Goal: Task Accomplishment & Management: Complete application form

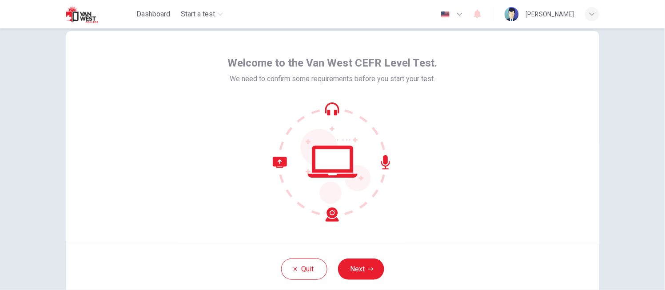
scroll to position [26, 0]
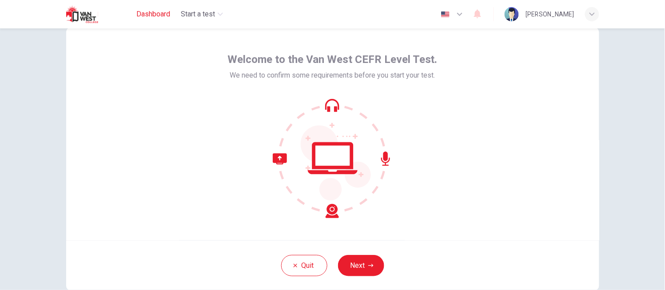
click at [167, 17] on span "Dashboard" at bounding box center [153, 14] width 34 height 11
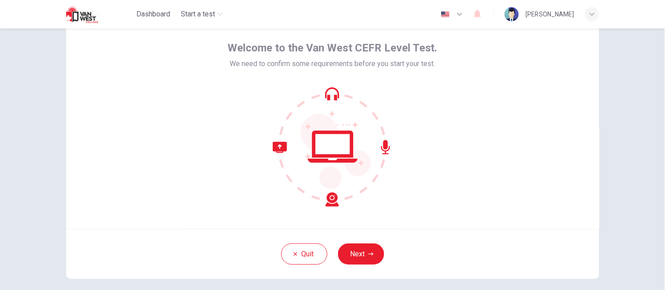
scroll to position [38, 0]
click at [361, 258] on button "Next" at bounding box center [361, 253] width 46 height 21
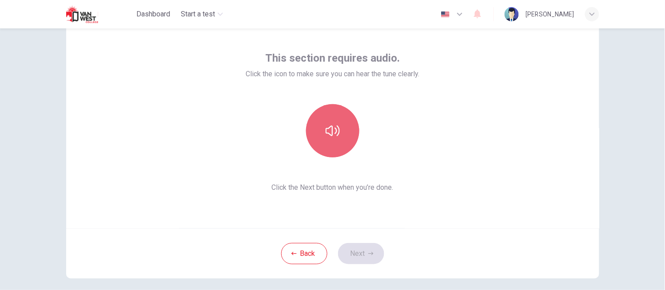
click at [341, 151] on button "button" at bounding box center [332, 130] width 53 height 53
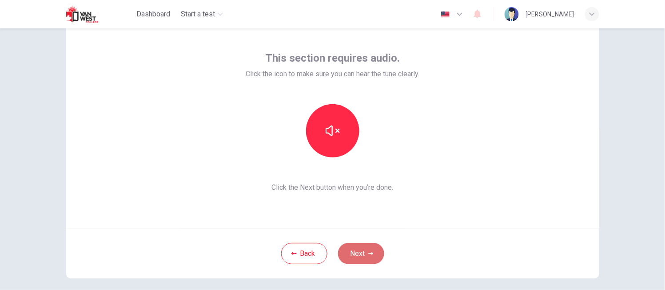
click at [362, 257] on button "Next" at bounding box center [361, 253] width 46 height 21
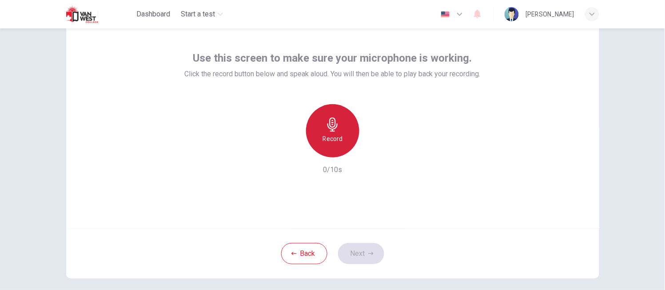
click at [341, 143] on div "Record" at bounding box center [332, 130] width 53 height 53
click at [341, 143] on div "Stop" at bounding box center [332, 130] width 53 height 53
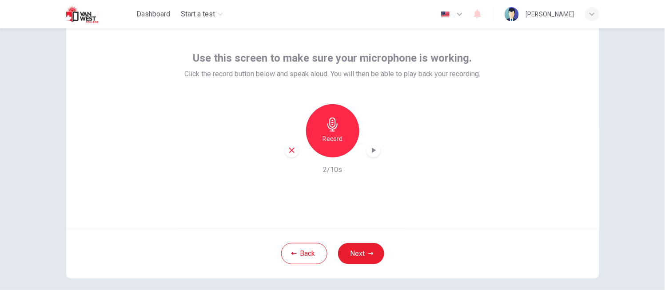
click at [291, 159] on div "Record 2/10s" at bounding box center [332, 139] width 296 height 71
click at [289, 151] on icon "button" at bounding box center [292, 151] width 8 height 8
click at [335, 129] on icon "button" at bounding box center [333, 125] width 14 height 14
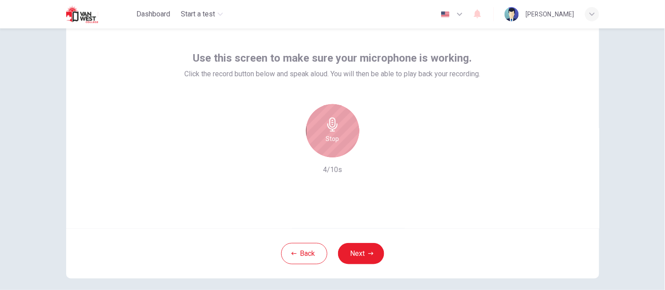
click at [335, 129] on icon "button" at bounding box center [333, 125] width 14 height 14
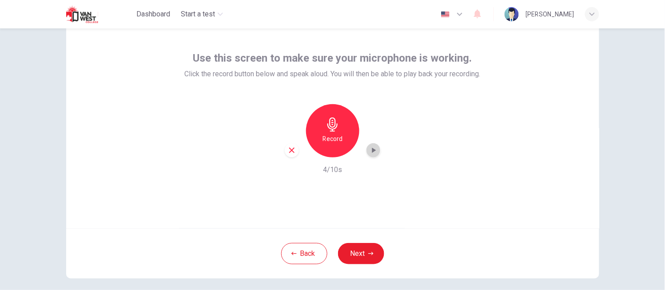
click at [370, 147] on icon "button" at bounding box center [373, 150] width 9 height 9
click at [370, 147] on icon "button" at bounding box center [373, 150] width 6 height 7
click at [353, 259] on button "Next" at bounding box center [361, 253] width 46 height 21
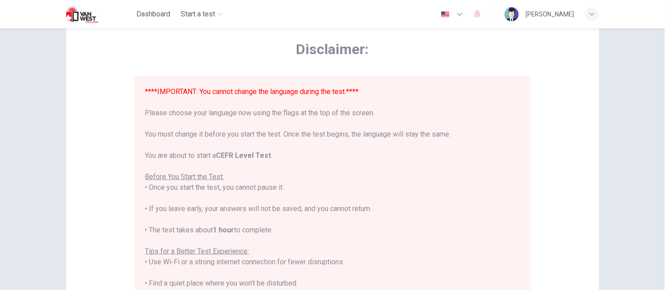
click at [434, 230] on div "****IMPORTANT: You cannot change the language during the test.**** Please choos…" at bounding box center [332, 247] width 375 height 320
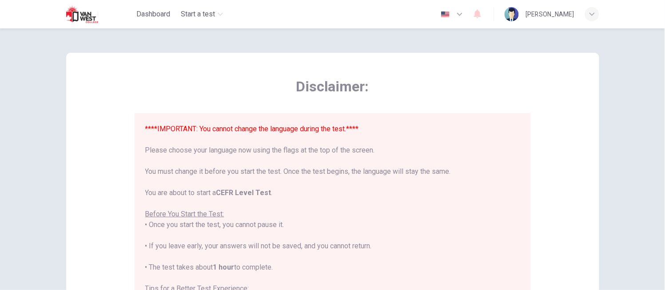
scroll to position [0, 0]
click at [463, 16] on button "button" at bounding box center [452, 14] width 32 height 18
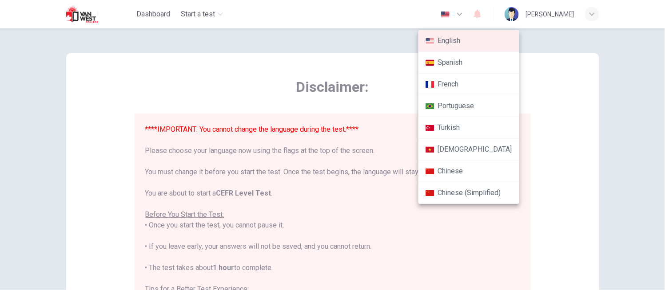
click at [469, 15] on div at bounding box center [332, 145] width 665 height 290
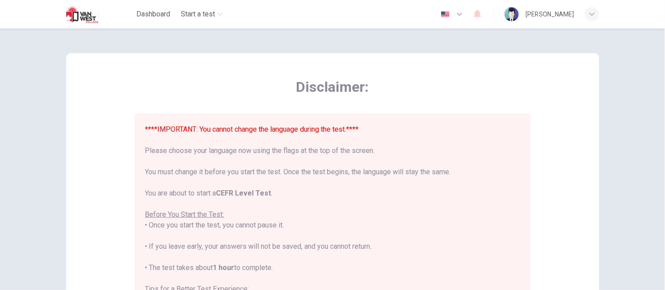
click at [461, 18] on button "button" at bounding box center [452, 14] width 32 height 18
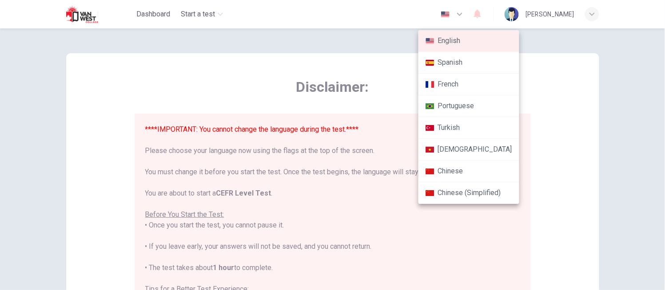
click at [469, 18] on div at bounding box center [332, 145] width 665 height 290
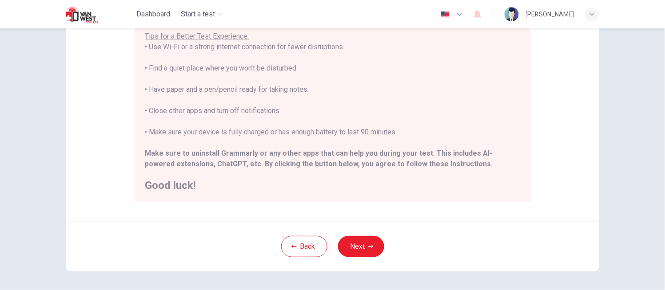
scroll to position [197, 0]
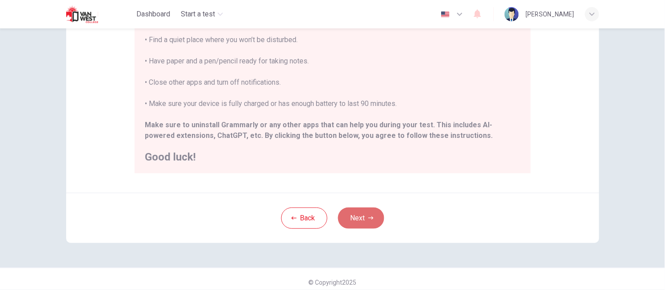
click at [352, 215] on button "Next" at bounding box center [361, 218] width 46 height 21
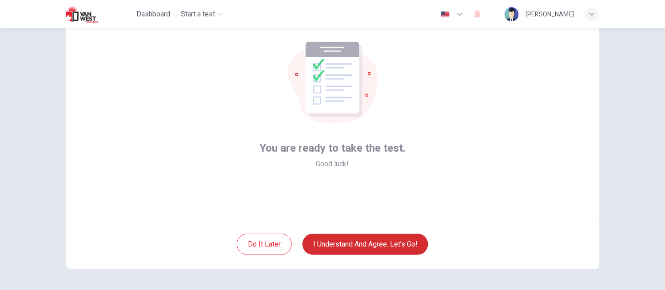
scroll to position [45, 0]
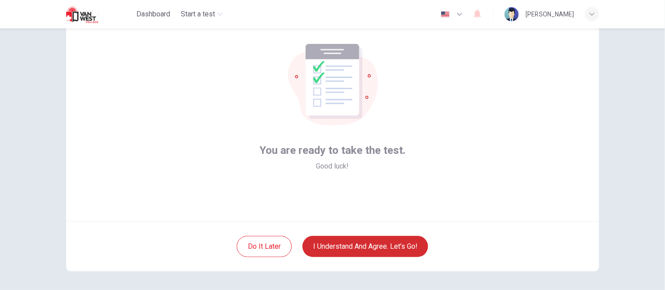
click at [340, 237] on button "I understand and agree. Let’s go!" at bounding box center [365, 246] width 126 height 21
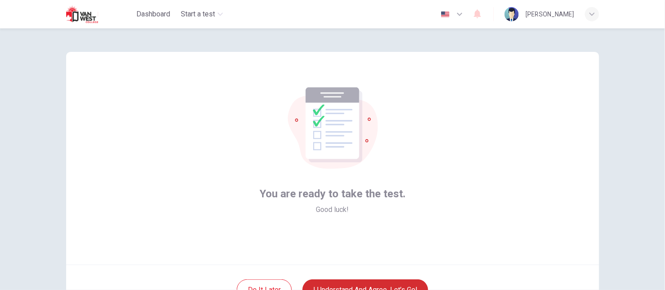
scroll to position [0, 0]
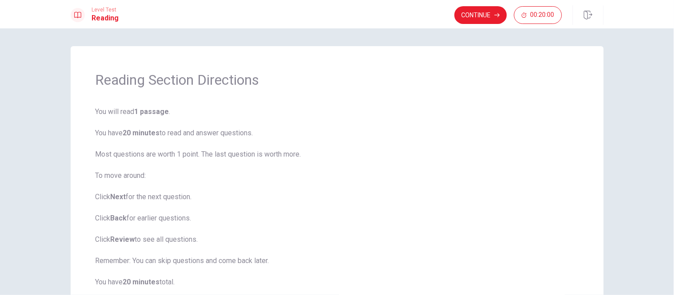
click at [157, 113] on b "1 passage" at bounding box center [152, 111] width 35 height 8
click at [489, 15] on button "Continue" at bounding box center [480, 15] width 52 height 18
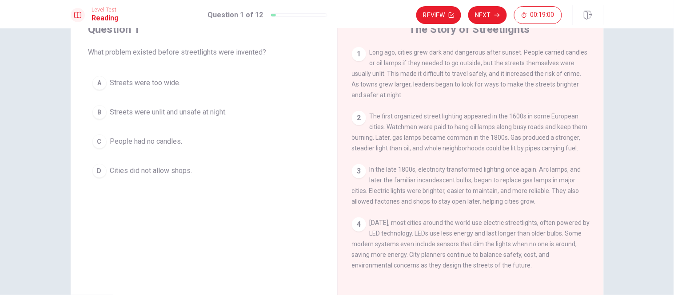
scroll to position [41, 0]
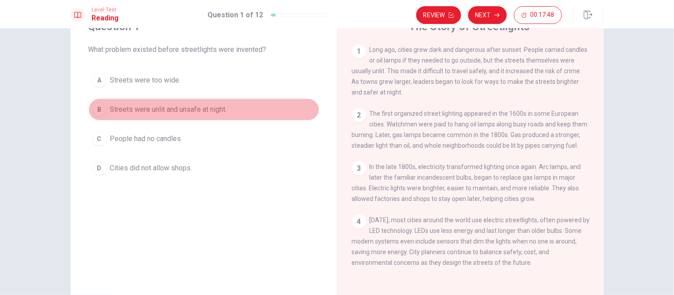
click at [134, 109] on span "Streets were unlit and unsafe at night." at bounding box center [168, 109] width 117 height 11
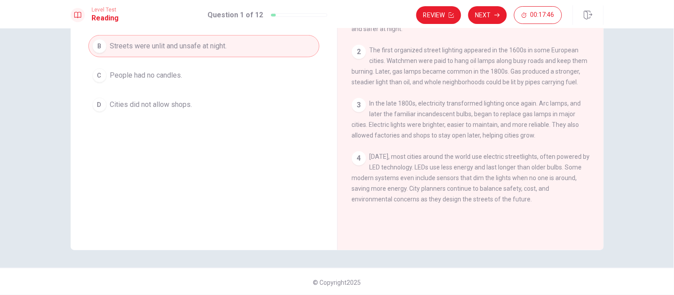
scroll to position [105, 0]
click at [478, 7] on button "Next" at bounding box center [487, 15] width 39 height 18
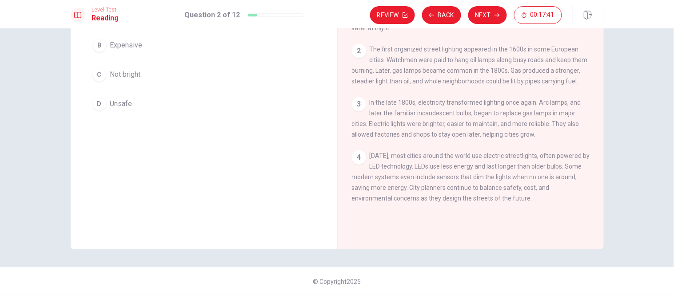
scroll to position [0, 0]
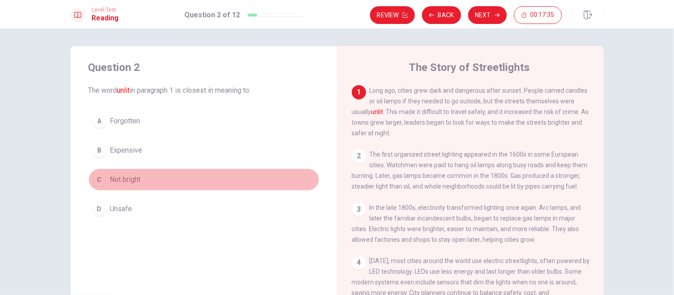
click at [136, 181] on span "Not bright" at bounding box center [125, 180] width 31 height 11
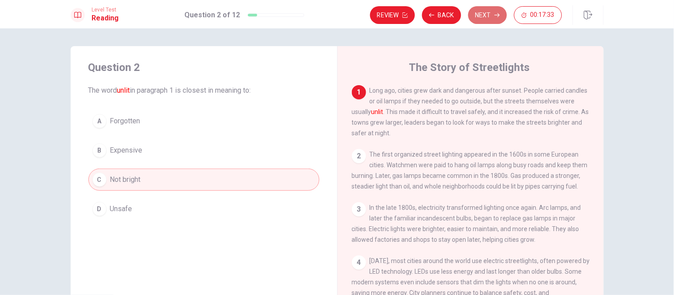
click at [483, 16] on button "Next" at bounding box center [487, 15] width 39 height 18
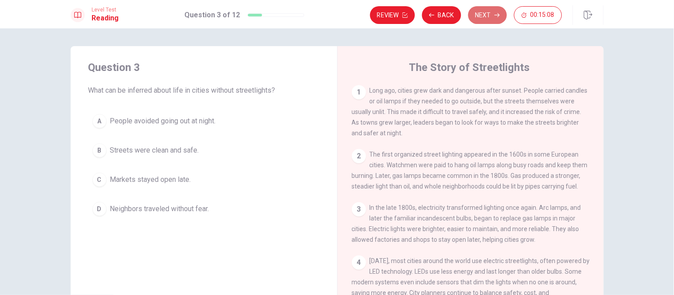
click at [477, 13] on button "Next" at bounding box center [487, 15] width 39 height 18
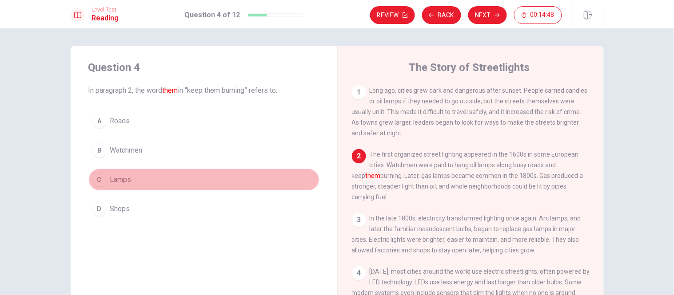
click at [122, 183] on span "Lamps" at bounding box center [120, 180] width 21 height 11
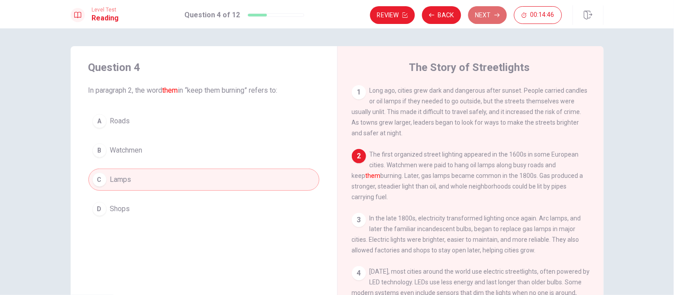
click at [485, 20] on button "Next" at bounding box center [487, 15] width 39 height 18
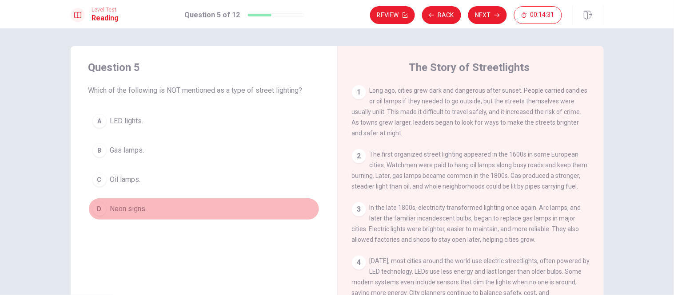
click at [131, 207] on span "Neon signs." at bounding box center [128, 209] width 37 height 11
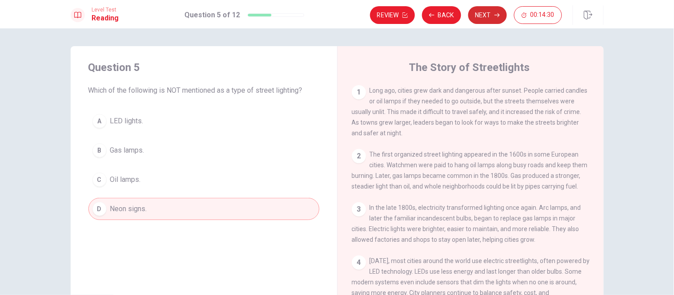
click at [485, 12] on button "Next" at bounding box center [487, 15] width 39 height 18
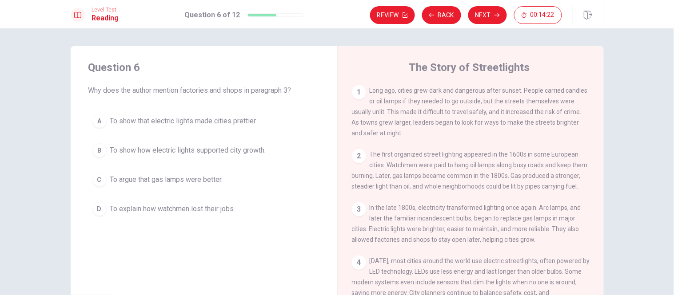
drag, startPoint x: 132, startPoint y: 92, endPoint x: 150, endPoint y: 91, distance: 17.8
click at [150, 91] on span "Why does the author mention factories and shops in paragraph 3?" at bounding box center [203, 90] width 231 height 11
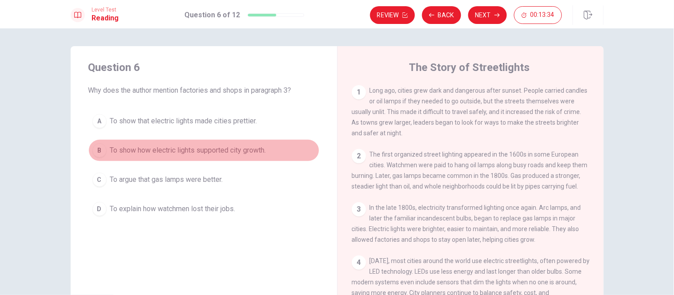
click at [183, 145] on span "To show how electric lights supported city growth." at bounding box center [188, 150] width 156 height 11
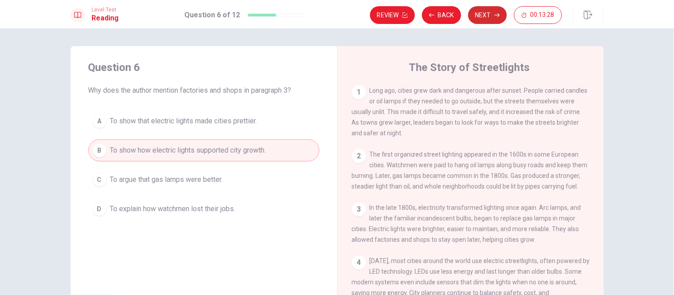
click at [485, 21] on button "Next" at bounding box center [487, 15] width 39 height 18
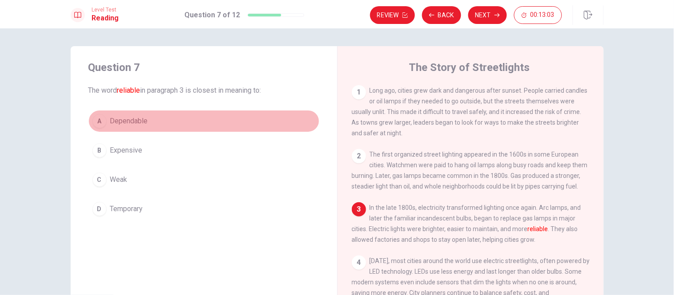
click at [141, 124] on span "Dependable" at bounding box center [129, 121] width 38 height 11
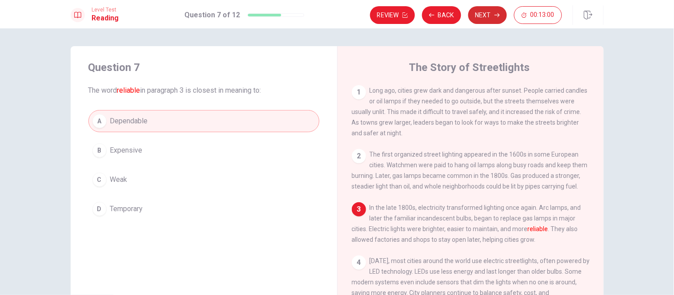
click at [481, 12] on button "Next" at bounding box center [487, 15] width 39 height 18
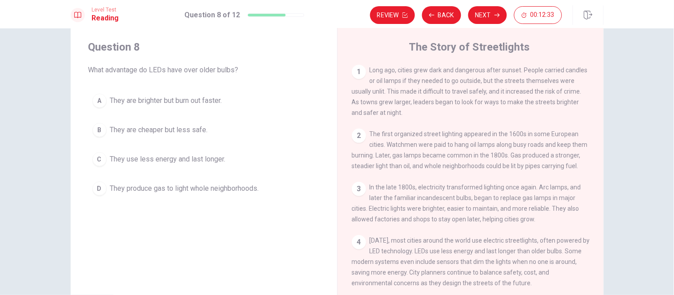
scroll to position [21, 0]
click at [145, 160] on span "They use less energy and last longer." at bounding box center [167, 159] width 115 height 11
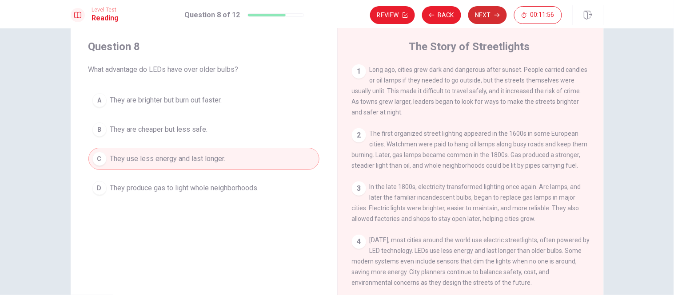
click at [495, 16] on icon "button" at bounding box center [496, 14] width 5 height 5
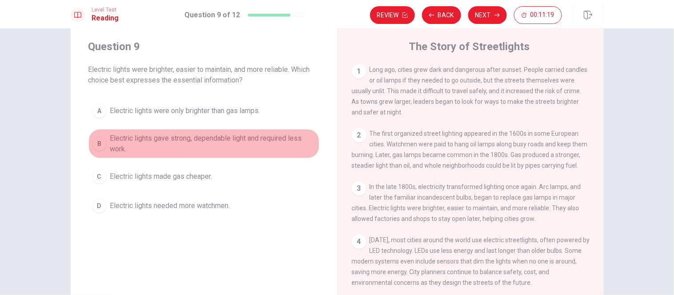
click at [145, 142] on span "Electric lights gave strong, dependable light and required less work." at bounding box center [212, 143] width 205 height 21
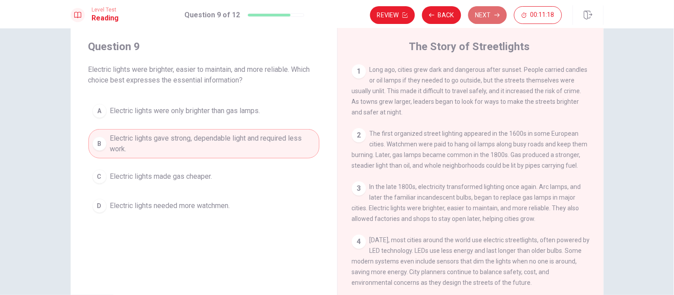
click at [486, 20] on button "Next" at bounding box center [487, 15] width 39 height 18
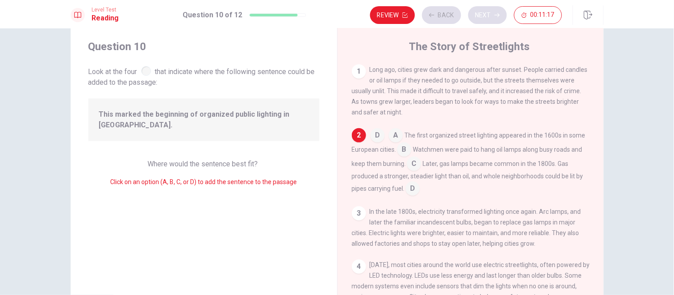
scroll to position [3, 0]
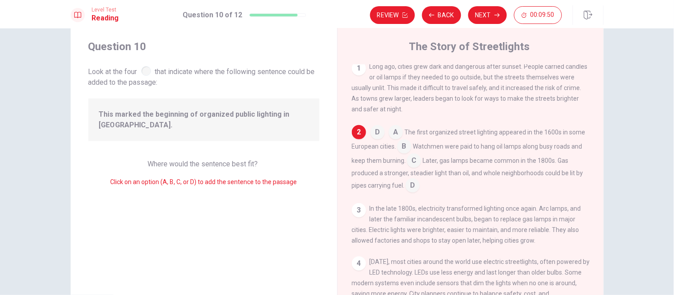
click at [411, 191] on input at bounding box center [412, 186] width 14 height 14
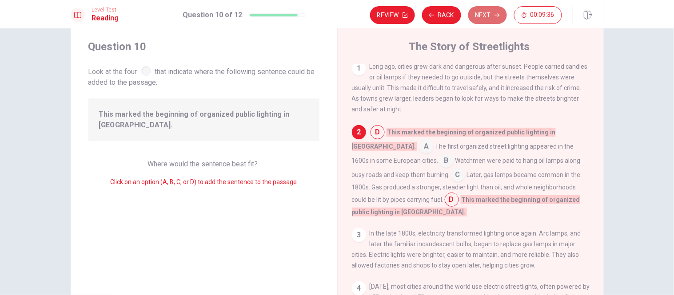
click at [491, 13] on button "Next" at bounding box center [487, 15] width 39 height 18
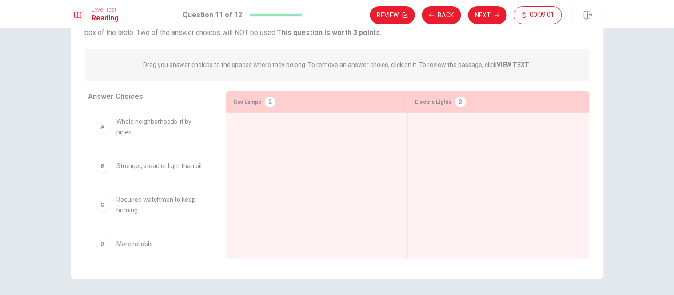
scroll to position [0, 0]
drag, startPoint x: 141, startPoint y: 219, endPoint x: 305, endPoint y: 144, distance: 180.1
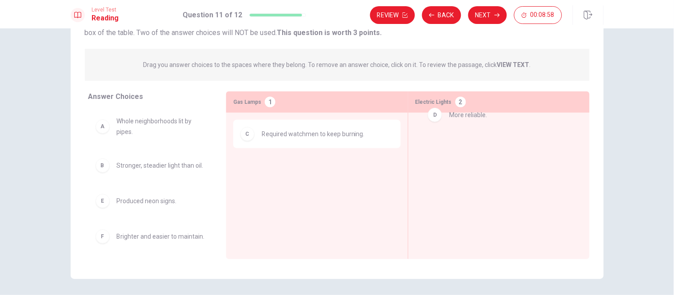
drag, startPoint x: 147, startPoint y: 215, endPoint x: 501, endPoint y: 118, distance: 366.2
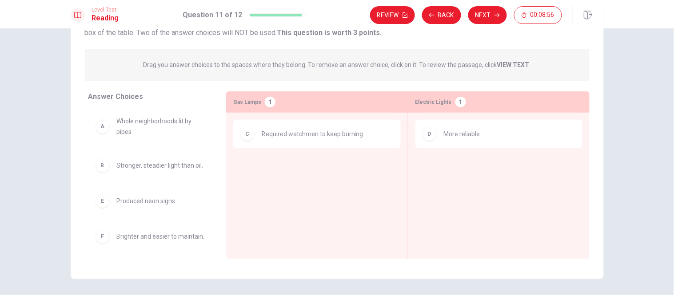
scroll to position [3, 0]
drag, startPoint x: 172, startPoint y: 246, endPoint x: 449, endPoint y: 170, distance: 286.9
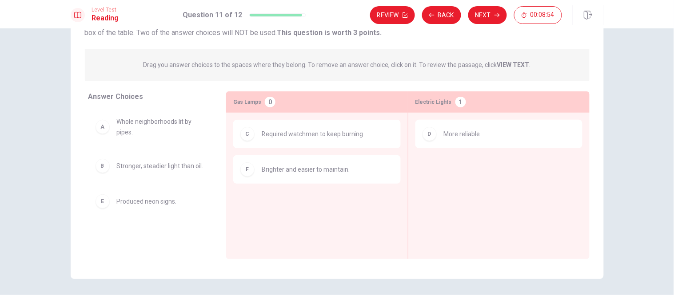
scroll to position [0, 0]
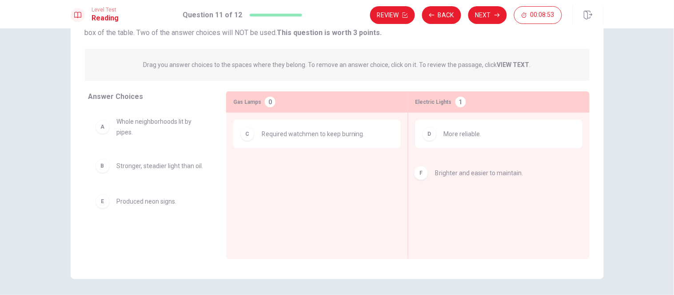
drag, startPoint x: 273, startPoint y: 179, endPoint x: 451, endPoint y: 183, distance: 178.6
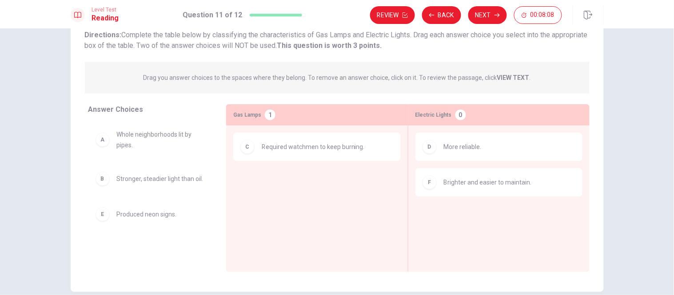
scroll to position [65, 0]
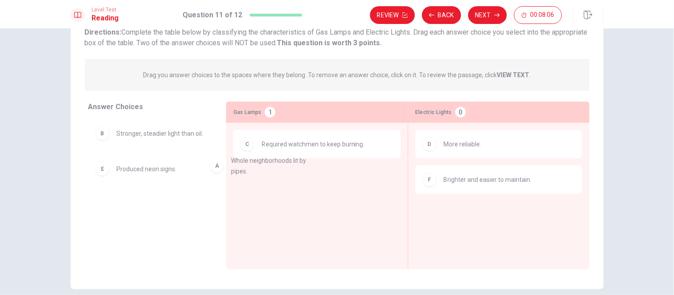
drag, startPoint x: 170, startPoint y: 148, endPoint x: 296, endPoint y: 180, distance: 130.1
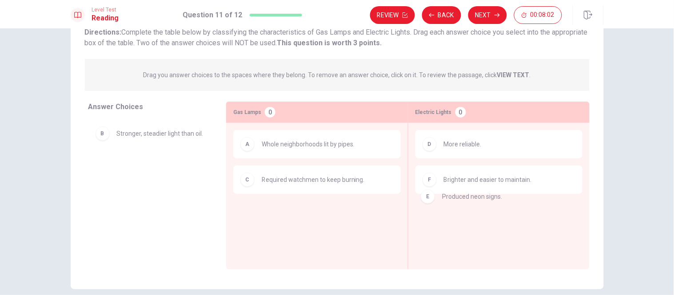
drag, startPoint x: 166, startPoint y: 176, endPoint x: 497, endPoint y: 206, distance: 331.8
drag, startPoint x: 167, startPoint y: 143, endPoint x: 309, endPoint y: 233, distance: 168.1
drag, startPoint x: 165, startPoint y: 143, endPoint x: 328, endPoint y: 235, distance: 186.3
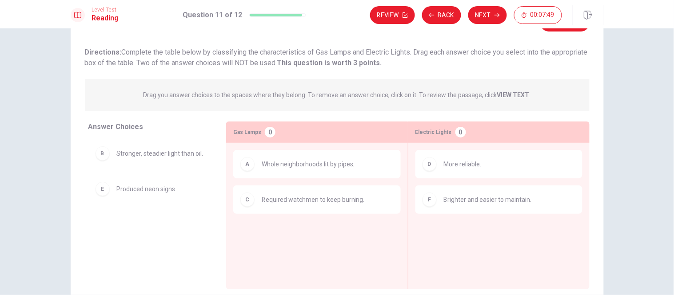
scroll to position [43, 0]
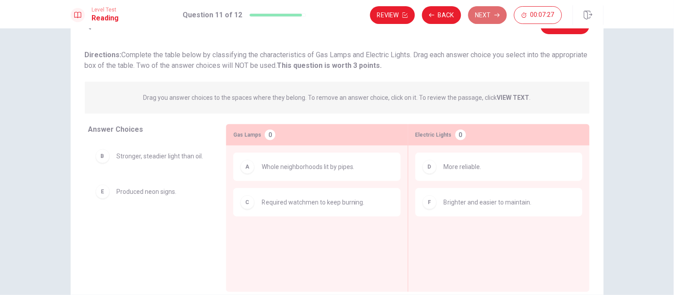
click at [477, 21] on button "Next" at bounding box center [487, 15] width 39 height 18
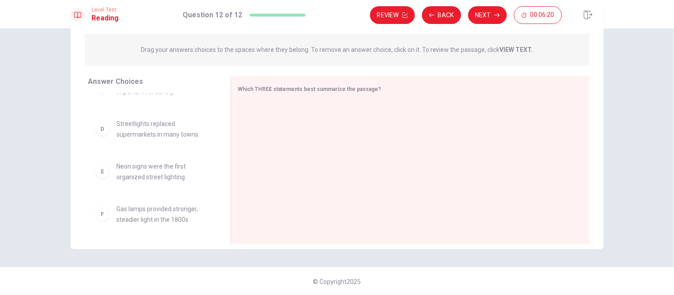
scroll to position [122, 0]
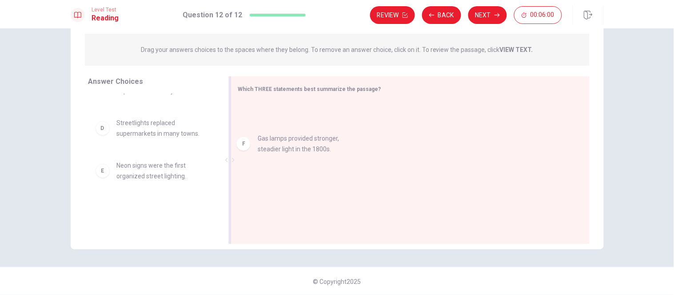
drag, startPoint x: 156, startPoint y: 223, endPoint x: 306, endPoint y: 150, distance: 167.6
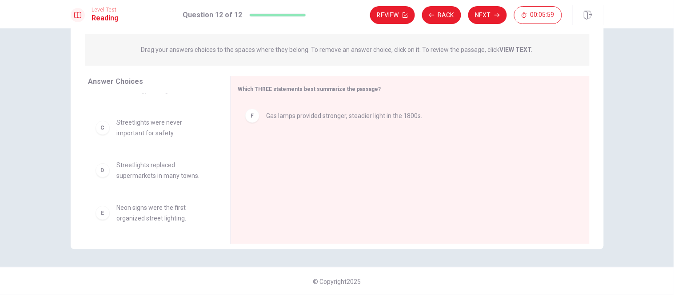
scroll to position [0, 0]
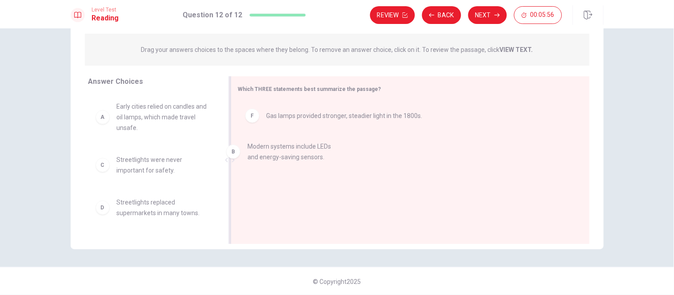
drag, startPoint x: 154, startPoint y: 170, endPoint x: 293, endPoint y: 157, distance: 140.0
click at [172, 127] on span "Early cities relied on candles and oil lamps, which made travel unsafe." at bounding box center [163, 117] width 92 height 32
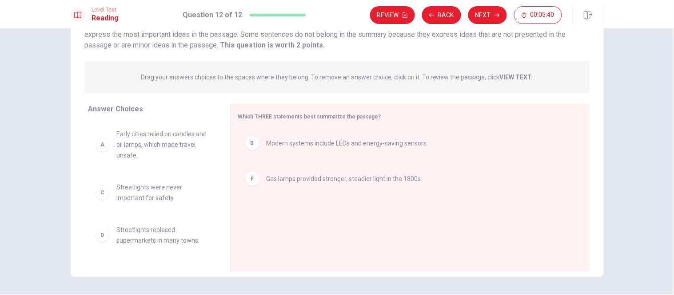
scroll to position [105, 0]
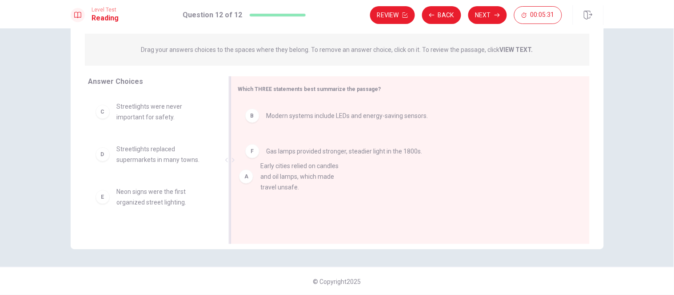
drag, startPoint x: 141, startPoint y: 131, endPoint x: 305, endPoint y: 198, distance: 176.3
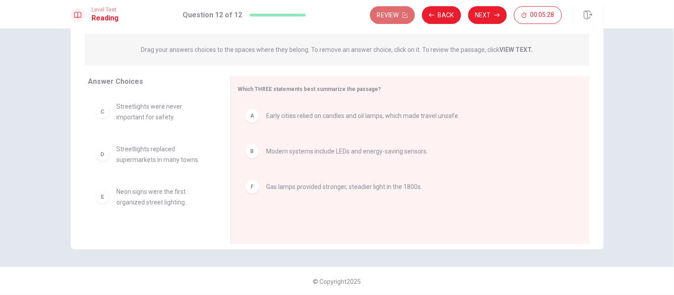
click at [401, 14] on button "Review" at bounding box center [392, 15] width 45 height 18
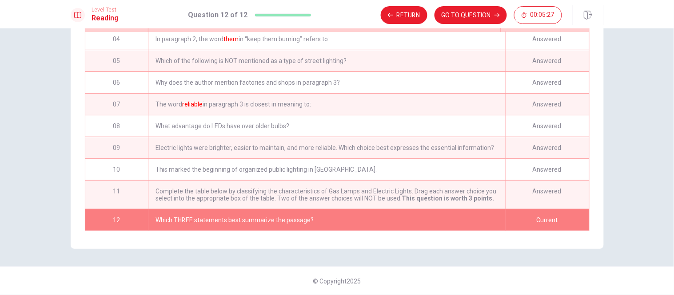
scroll to position [0, 0]
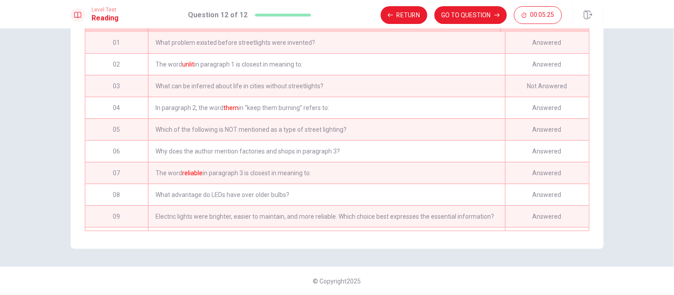
click at [521, 83] on div "Not Answered" at bounding box center [547, 86] width 84 height 21
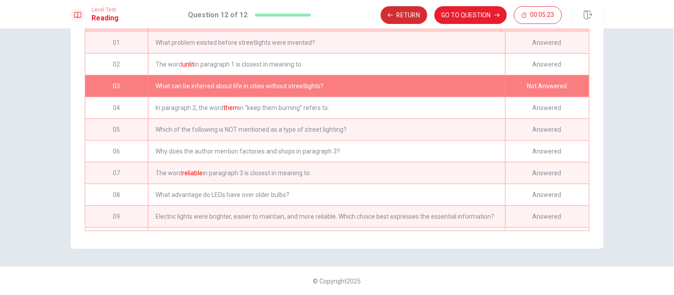
click at [412, 17] on button "Return" at bounding box center [404, 15] width 47 height 18
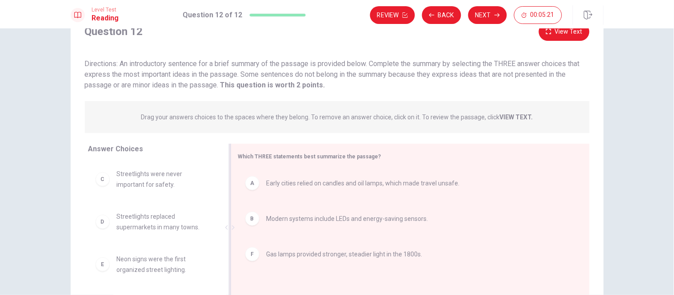
scroll to position [41, 0]
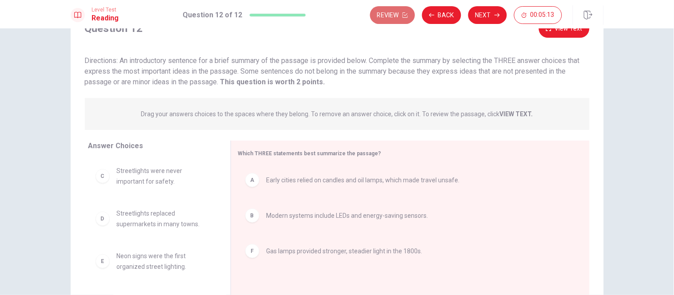
click at [402, 19] on button "Review" at bounding box center [392, 15] width 45 height 18
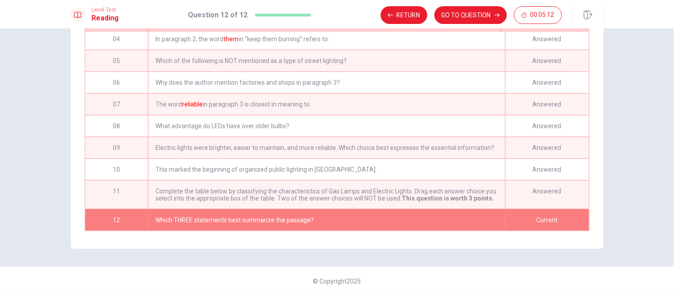
scroll to position [0, 0]
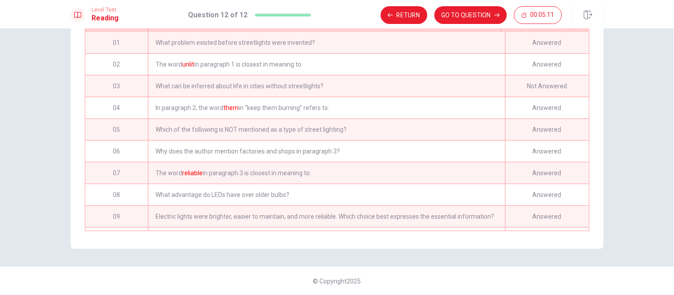
click at [475, 96] on div "What can be inferred about life in cities without streetlights?" at bounding box center [326, 86] width 357 height 21
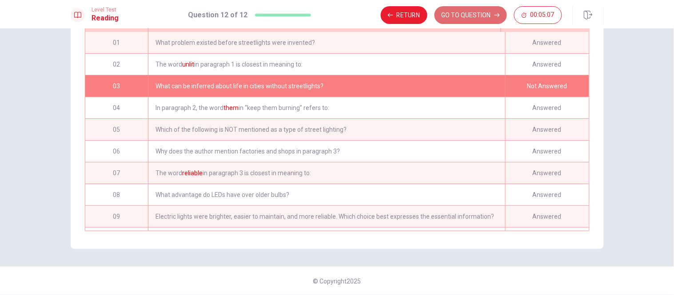
click at [458, 20] on button "GO TO QUESTION" at bounding box center [470, 15] width 72 height 18
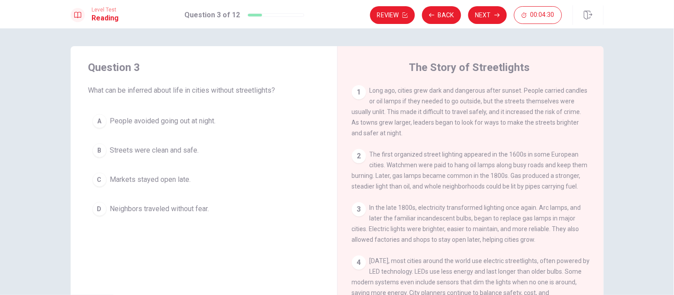
click at [178, 126] on span "People avoided going out at night." at bounding box center [163, 121] width 106 height 11
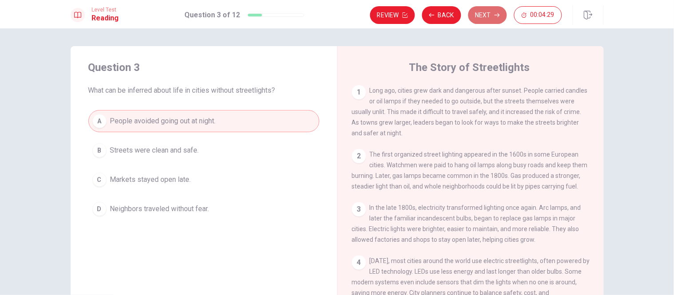
click at [481, 20] on button "Next" at bounding box center [487, 15] width 39 height 18
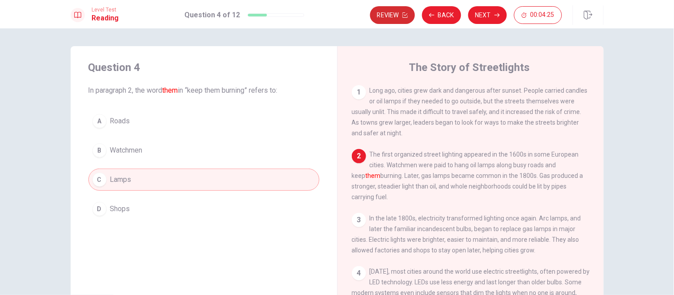
click at [374, 16] on button "Review" at bounding box center [392, 15] width 45 height 18
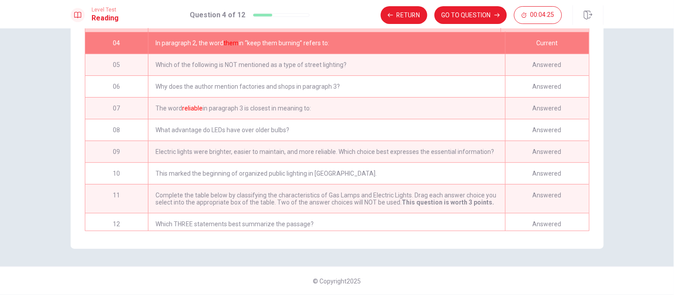
scroll to position [153, 0]
click at [119, 134] on div "08" at bounding box center [116, 129] width 63 height 21
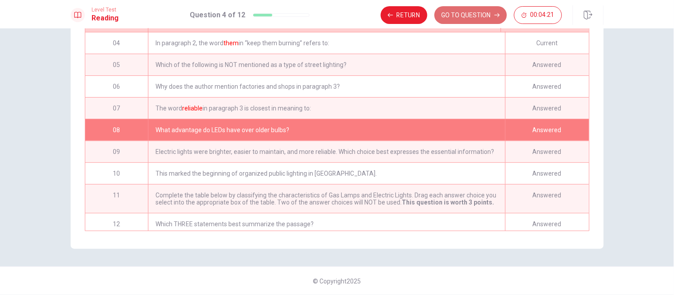
click at [461, 20] on button "GO TO QUESTION" at bounding box center [470, 15] width 72 height 18
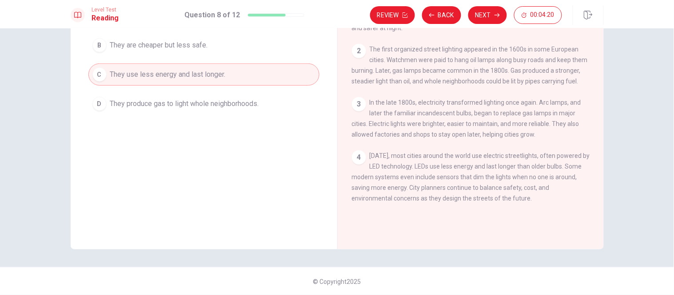
scroll to position [0, 0]
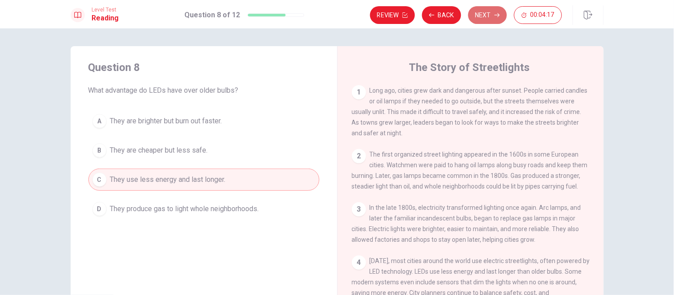
click at [482, 21] on button "Next" at bounding box center [487, 15] width 39 height 18
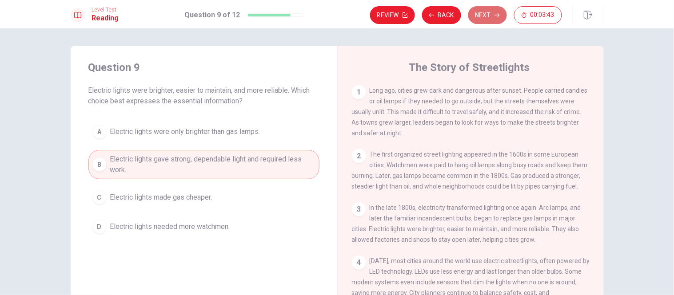
click at [481, 21] on button "Next" at bounding box center [487, 15] width 39 height 18
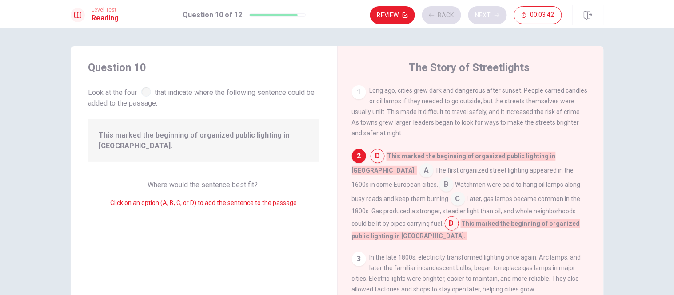
scroll to position [28, 0]
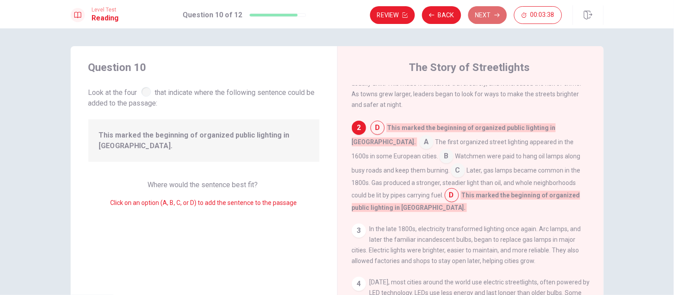
click at [485, 8] on button "Next" at bounding box center [487, 15] width 39 height 18
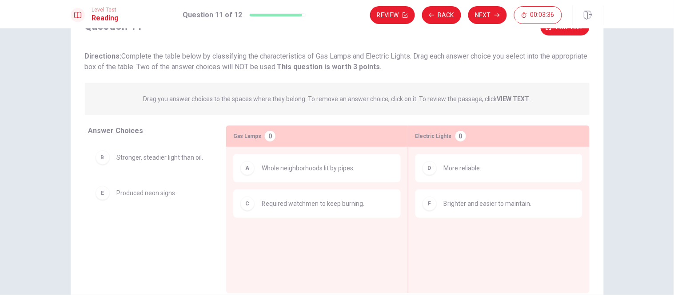
scroll to position [43, 0]
click at [442, 10] on button "Back" at bounding box center [441, 15] width 39 height 18
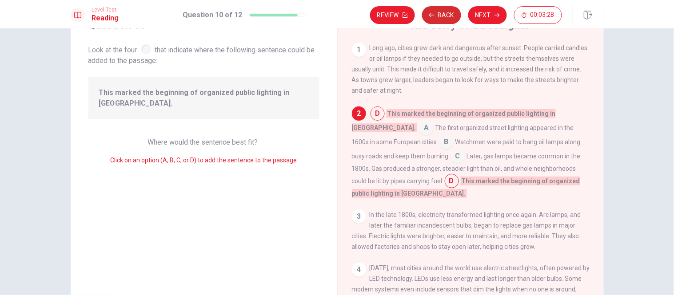
scroll to position [28, 0]
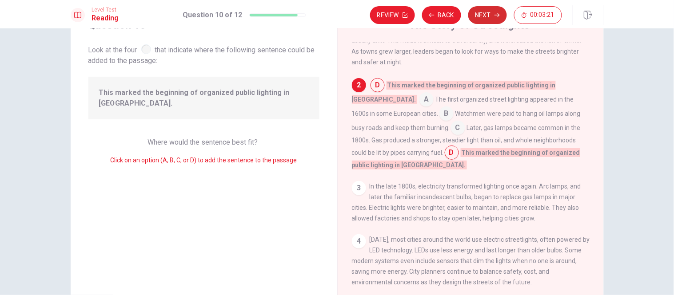
click at [482, 20] on button "Next" at bounding box center [487, 15] width 39 height 18
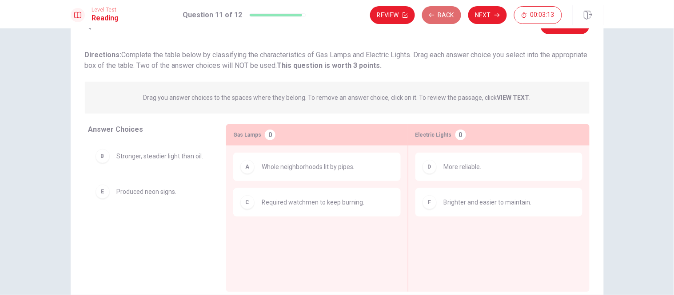
click at [453, 19] on button "Back" at bounding box center [441, 15] width 39 height 18
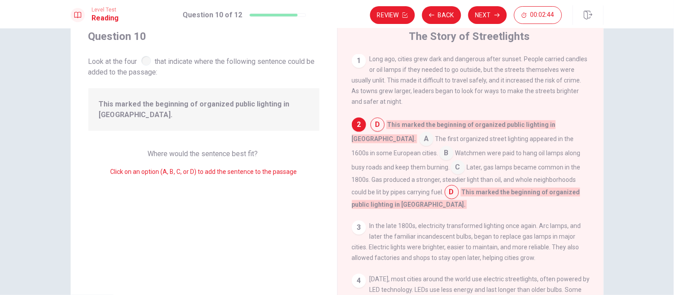
scroll to position [0, 0]
click at [481, 21] on button "Next" at bounding box center [487, 15] width 39 height 18
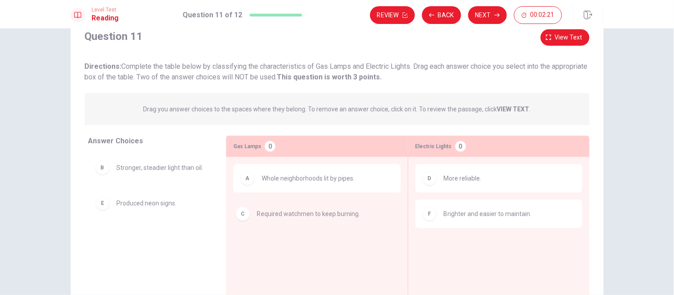
drag, startPoint x: 267, startPoint y: 227, endPoint x: 262, endPoint y: 228, distance: 5.0
drag, startPoint x: 235, startPoint y: 227, endPoint x: 198, endPoint y: 223, distance: 37.4
click at [198, 223] on div "Answer Choices B Stronger, steadier light than oil. E Produced neon signs. Gas …" at bounding box center [337, 220] width 533 height 168
drag, startPoint x: 306, startPoint y: 228, endPoint x: 153, endPoint y: 207, distance: 153.7
drag, startPoint x: 182, startPoint y: 175, endPoint x: 321, endPoint y: 220, distance: 146.1
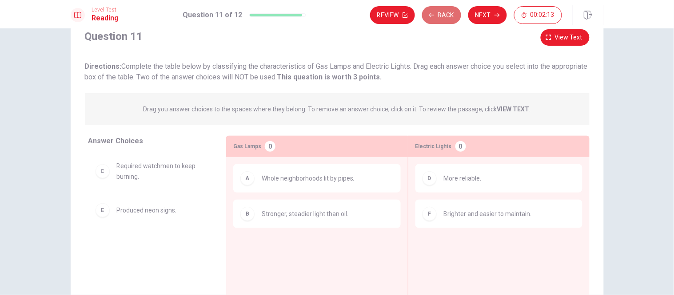
click at [445, 19] on button "Back" at bounding box center [441, 15] width 39 height 18
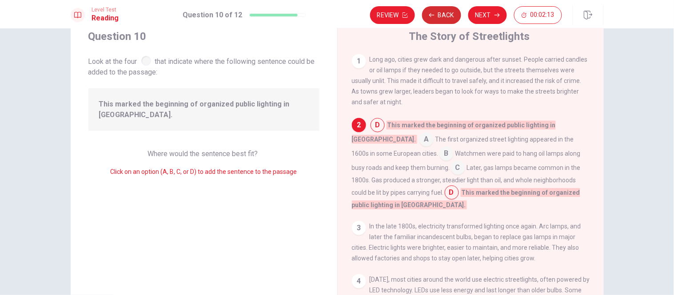
scroll to position [28, 0]
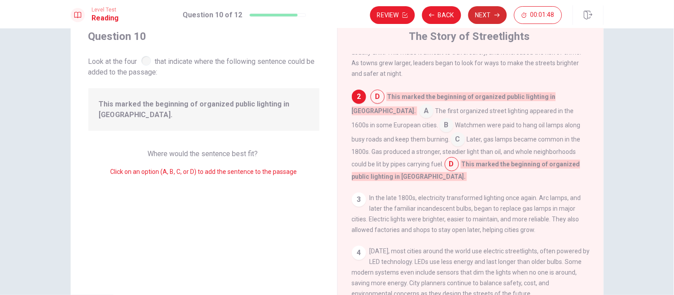
click at [482, 14] on button "Next" at bounding box center [487, 15] width 39 height 18
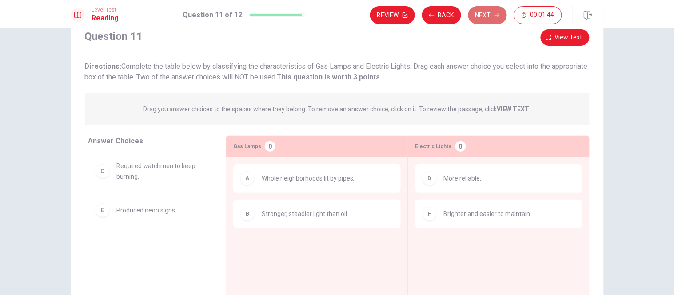
click at [488, 21] on button "Next" at bounding box center [487, 15] width 39 height 18
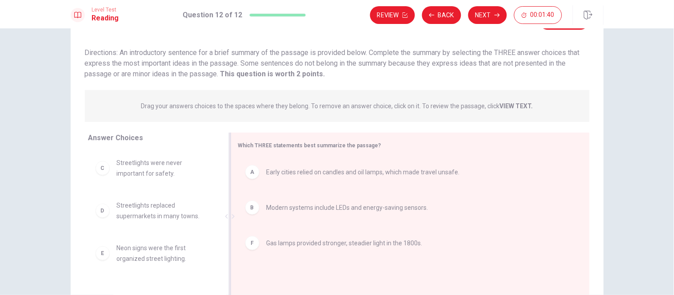
scroll to position [44, 0]
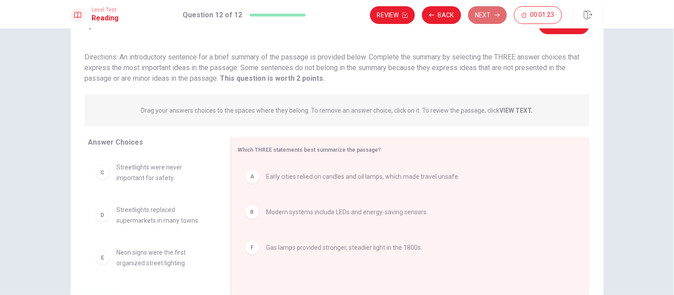
click at [481, 21] on button "Next" at bounding box center [487, 15] width 39 height 18
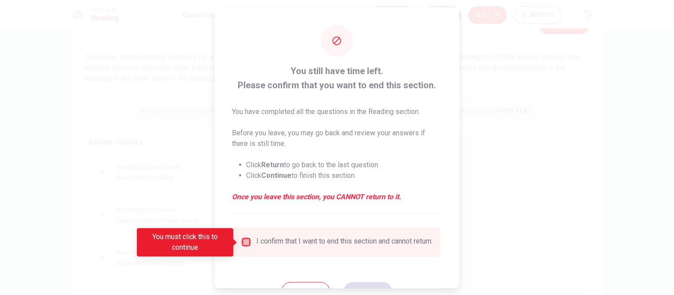
click at [250, 245] on input "You must click this to continue" at bounding box center [246, 242] width 11 height 11
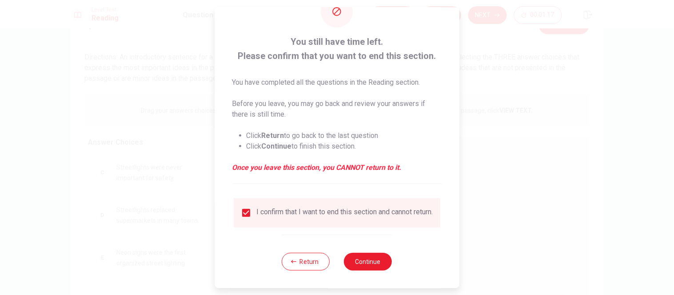
scroll to position [36, 0]
click at [316, 261] on button "Return" at bounding box center [306, 262] width 48 height 18
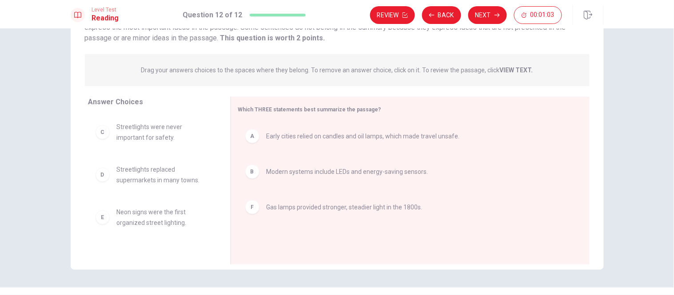
scroll to position [105, 0]
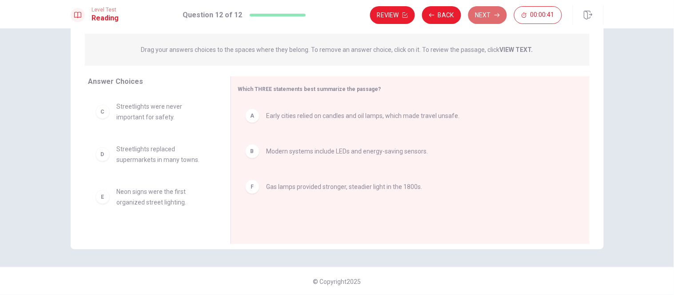
click at [491, 20] on button "Next" at bounding box center [487, 15] width 39 height 18
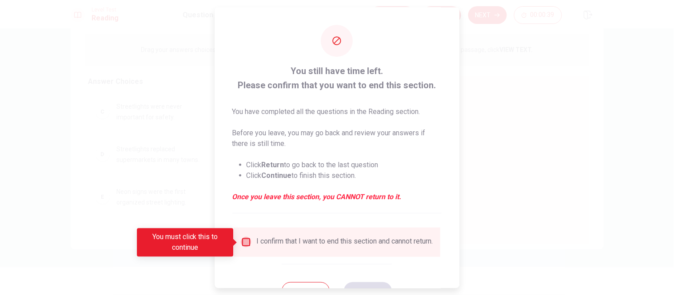
click at [246, 246] on input "You must click this to continue" at bounding box center [246, 242] width 11 height 11
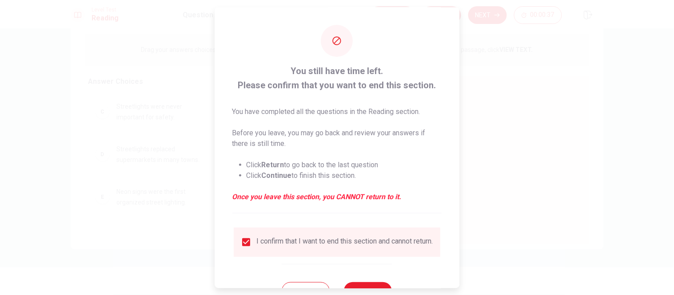
click at [588, 92] on div at bounding box center [337, 147] width 674 height 295
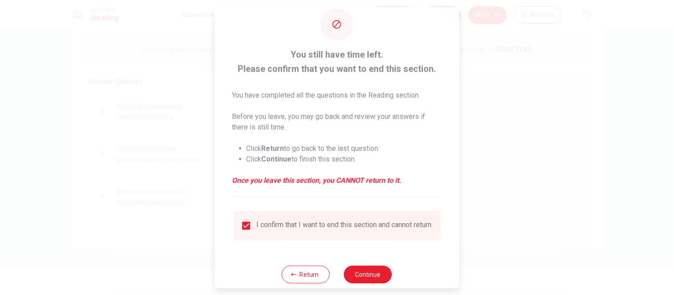
scroll to position [36, 0]
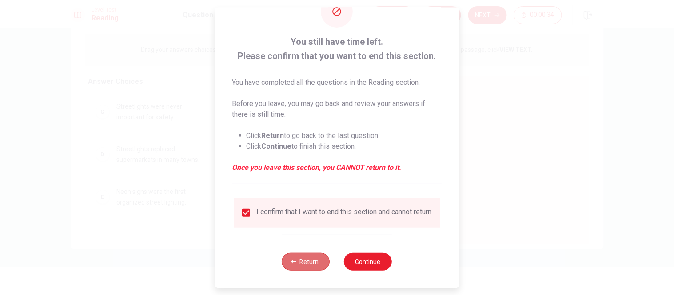
click at [300, 263] on button "Return" at bounding box center [306, 262] width 48 height 18
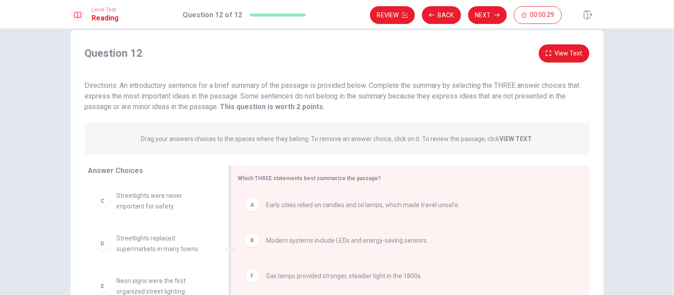
scroll to position [0, 0]
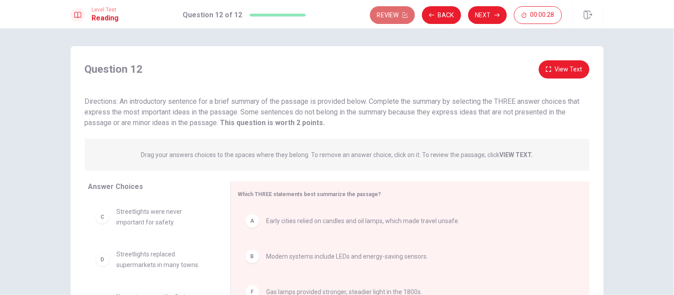
click at [408, 16] on button "Review" at bounding box center [392, 15] width 45 height 18
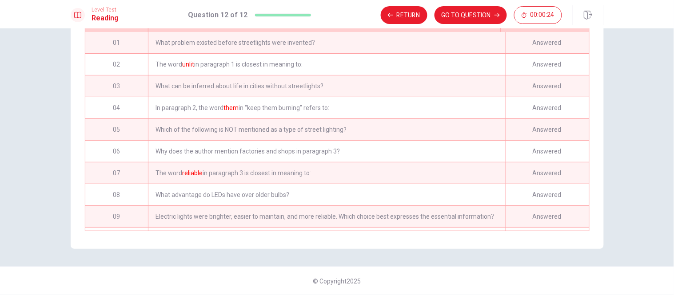
scroll to position [81, 0]
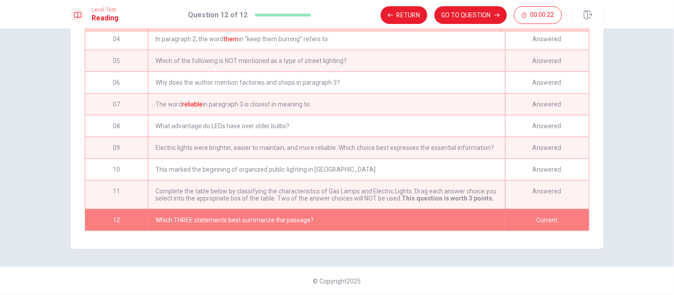
click at [553, 215] on div "Current" at bounding box center [547, 220] width 84 height 21
click at [460, 20] on button "GO TO QUESTION" at bounding box center [470, 15] width 72 height 18
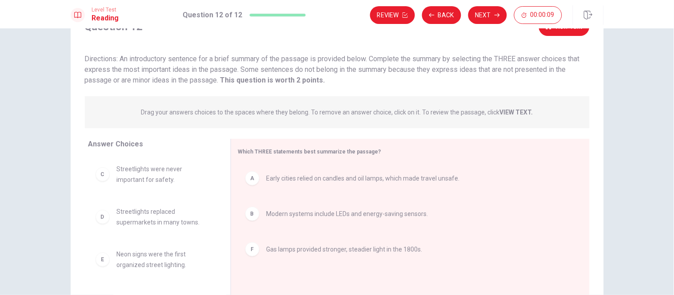
scroll to position [0, 0]
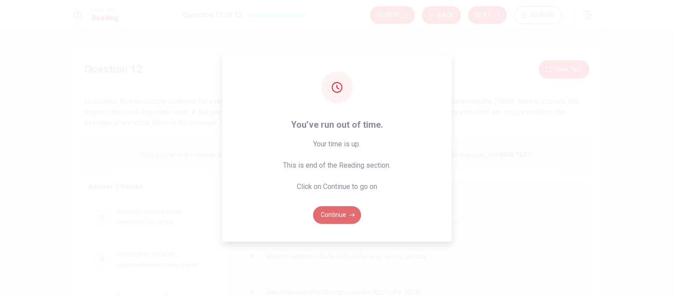
click at [354, 208] on button "Continue" at bounding box center [337, 216] width 48 height 18
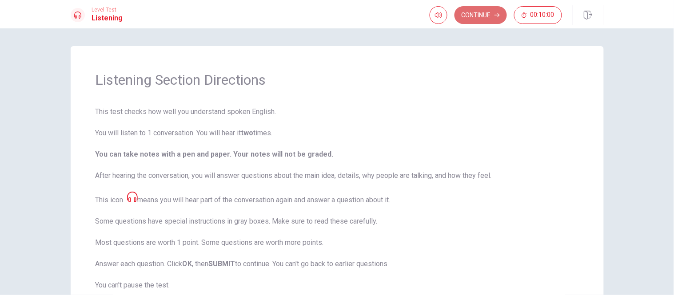
click at [473, 19] on button "Continue" at bounding box center [480, 15] width 52 height 18
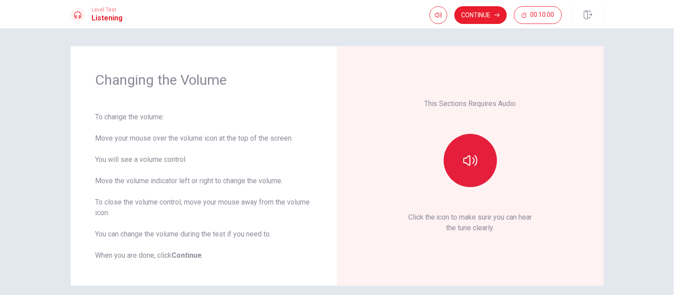
click at [463, 155] on icon "button" at bounding box center [470, 161] width 14 height 14
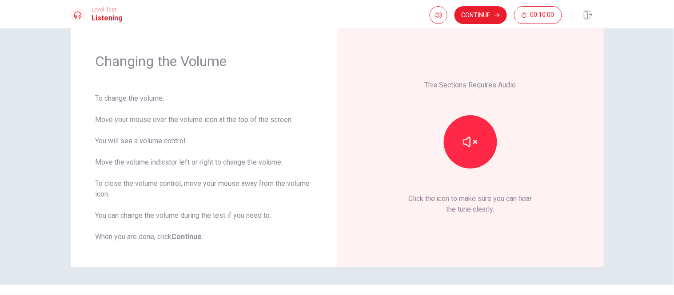
scroll to position [21, 0]
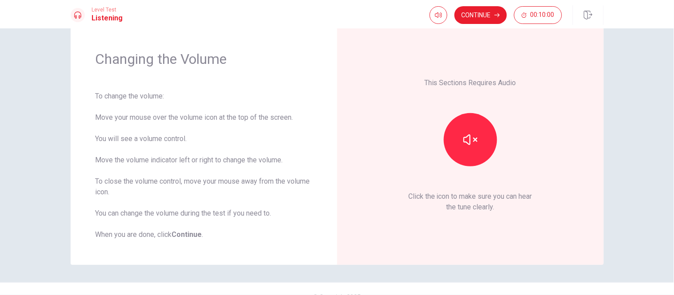
click at [468, 246] on div "This Sections Requires Audio Click the icon to make sure you can hear the tune …" at bounding box center [470, 145] width 266 height 240
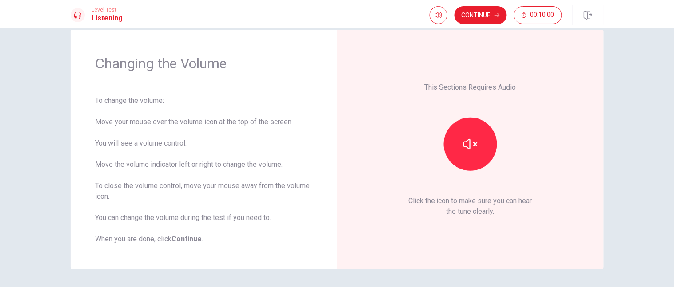
scroll to position [0, 0]
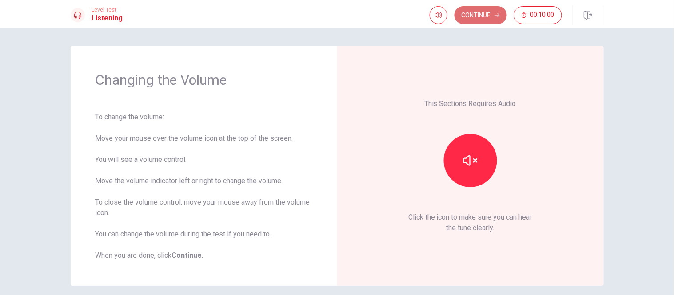
click at [483, 14] on button "Continue" at bounding box center [480, 15] width 52 height 18
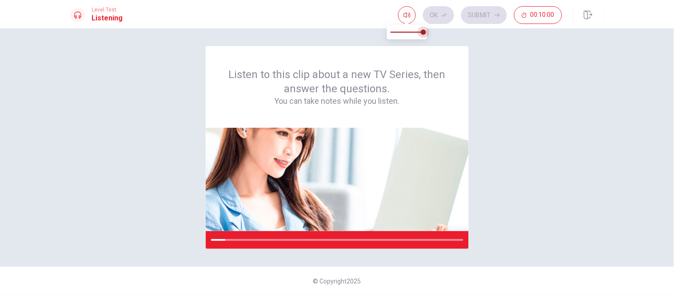
drag, startPoint x: 425, startPoint y: 32, endPoint x: 476, endPoint y: 29, distance: 51.1
click at [476, 29] on body "This site uses cookies, as explained in our Privacy Policy . If you agree to th…" at bounding box center [337, 147] width 674 height 295
click at [469, 252] on div "Listen to this clip about a new TV Series, then answer the questions. You can t…" at bounding box center [337, 161] width 674 height 267
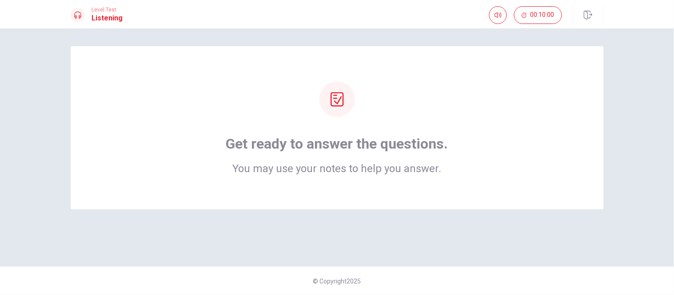
click at [338, 97] on icon at bounding box center [337, 99] width 14 height 14
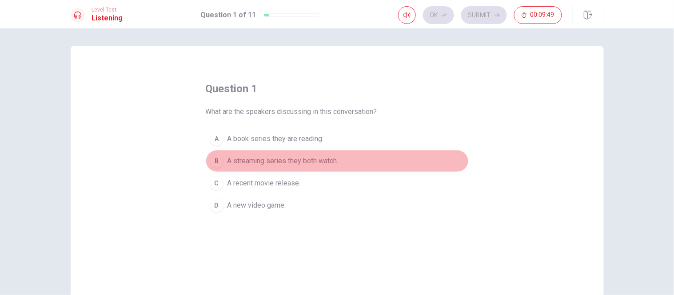
click at [252, 165] on span "A streaming series they both watch." at bounding box center [282, 161] width 111 height 11
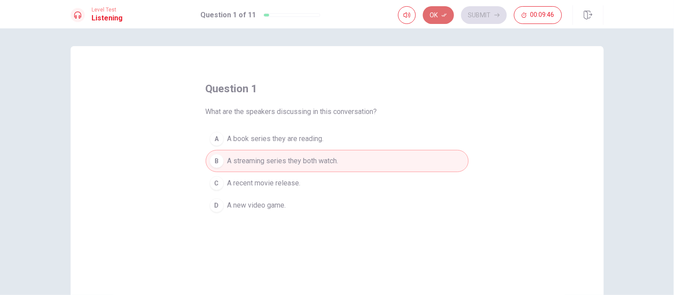
click at [447, 21] on button "Ok" at bounding box center [438, 15] width 31 height 18
click at [472, 20] on button "Submit" at bounding box center [484, 15] width 46 height 18
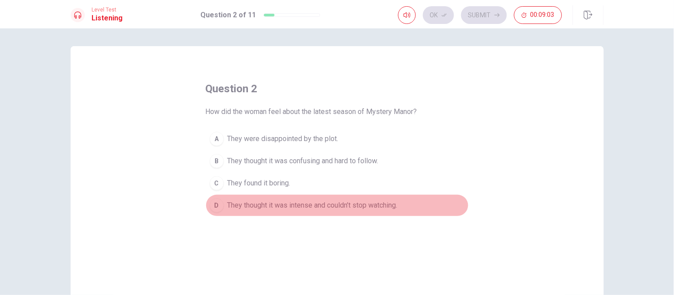
click at [375, 203] on span "They thought it was intense and couldn’t stop watching." at bounding box center [312, 205] width 170 height 11
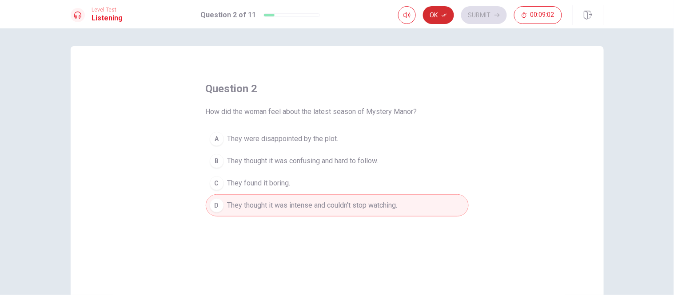
click at [448, 19] on button "Ok" at bounding box center [438, 15] width 31 height 18
click at [474, 20] on button "Submit" at bounding box center [484, 15] width 46 height 18
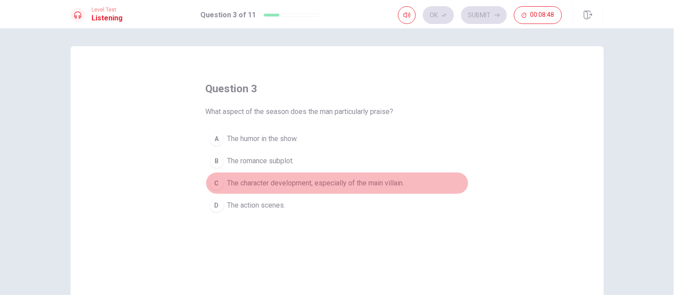
click at [369, 183] on span "The character development, especially of the main villain." at bounding box center [315, 183] width 177 height 11
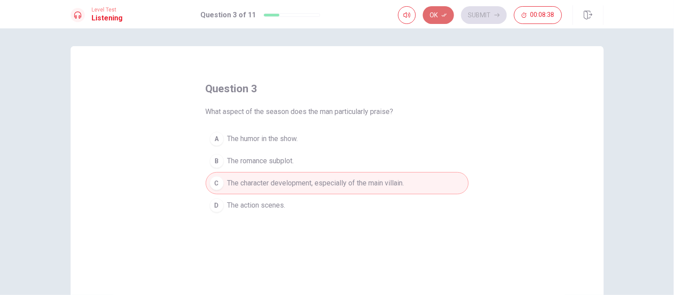
click at [434, 14] on button "Ok" at bounding box center [438, 15] width 31 height 18
click at [471, 16] on button "Submit" at bounding box center [484, 15] width 46 height 18
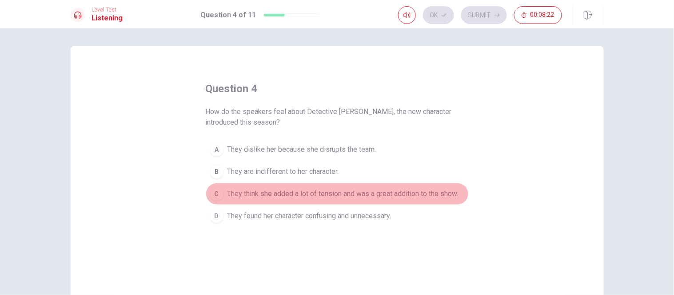
click at [278, 202] on button "C They think she added a lot of tension and was a great addition to the show." at bounding box center [337, 194] width 263 height 22
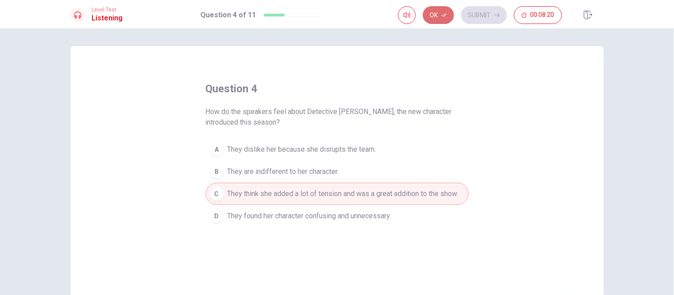
click at [448, 15] on button "Ok" at bounding box center [438, 15] width 31 height 18
click at [465, 18] on button "Submit" at bounding box center [484, 15] width 46 height 18
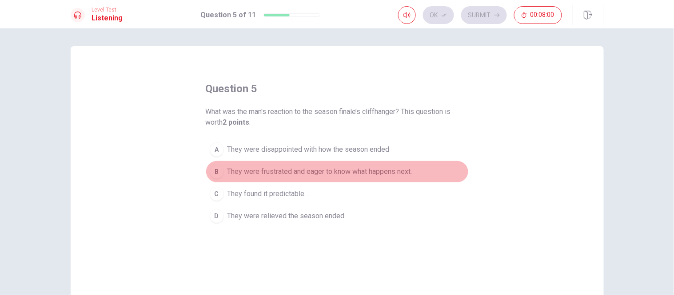
click at [327, 175] on span "They were frustrated and eager to know what happens next." at bounding box center [319, 172] width 185 height 11
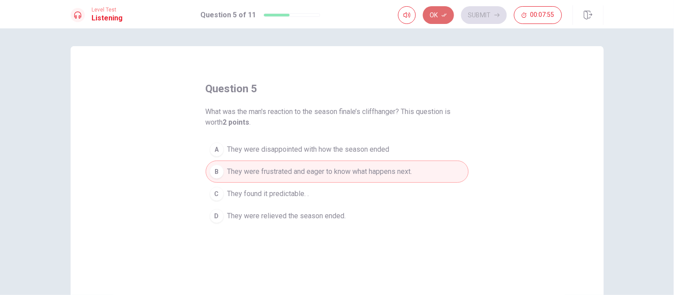
click at [445, 17] on icon "button" at bounding box center [443, 14] width 5 height 5
click at [484, 19] on button "Submit" at bounding box center [484, 15] width 46 height 18
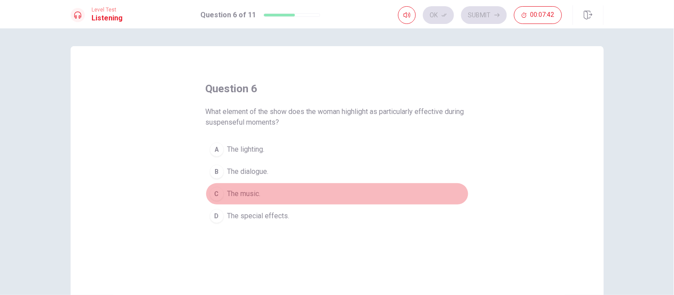
click at [268, 195] on button "C The music." at bounding box center [337, 194] width 263 height 22
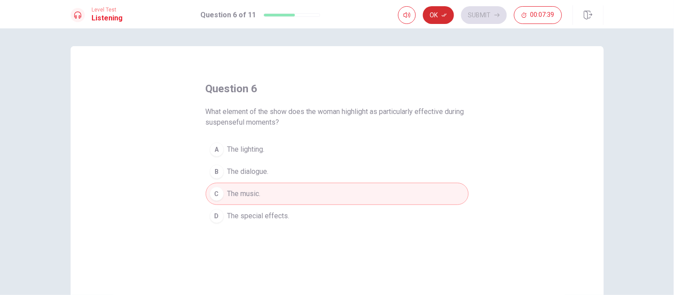
click at [447, 19] on button "Ok" at bounding box center [438, 15] width 31 height 18
click at [494, 20] on button "Submit" at bounding box center [484, 15] width 46 height 18
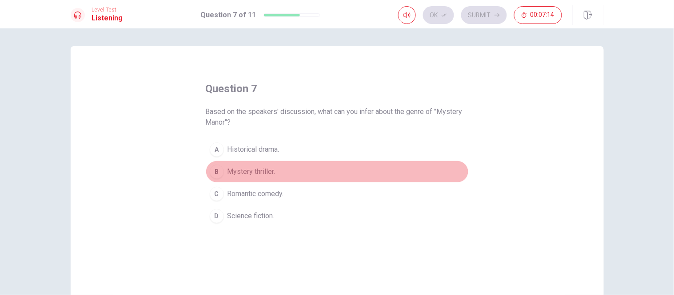
click at [254, 178] on button "B Mystery thriller." at bounding box center [337, 172] width 263 height 22
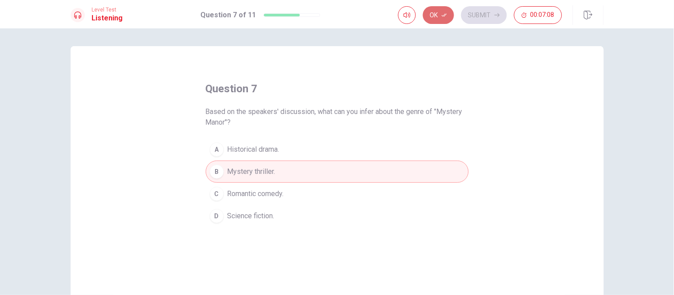
click at [449, 7] on button "Ok" at bounding box center [438, 15] width 31 height 18
click at [471, 14] on button "Submit" at bounding box center [484, 15] width 46 height 18
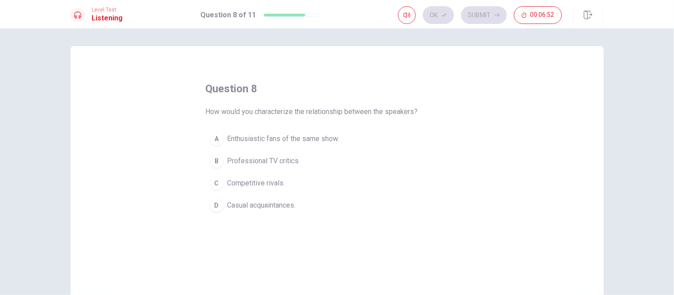
click at [338, 136] on span "Enthusiastic fans of the same show." at bounding box center [283, 139] width 112 height 11
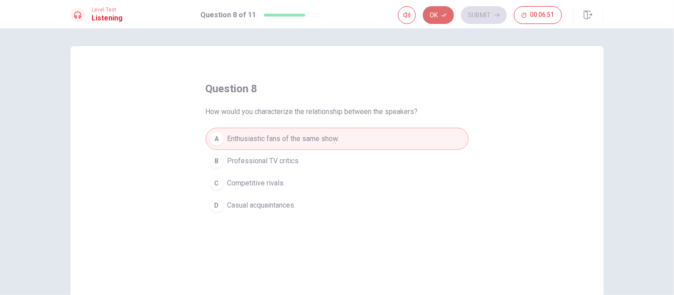
click at [437, 16] on button "Ok" at bounding box center [438, 15] width 31 height 18
click at [476, 15] on button "Submit" at bounding box center [484, 15] width 46 height 18
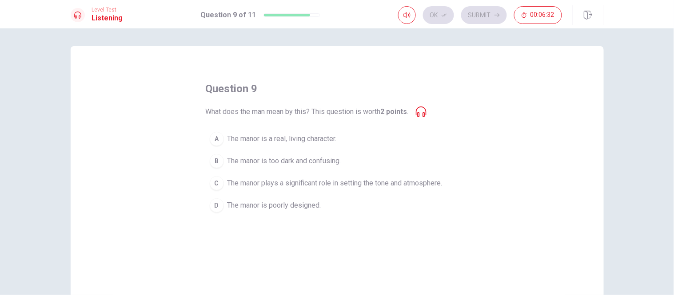
click at [425, 110] on icon at bounding box center [421, 112] width 11 height 11
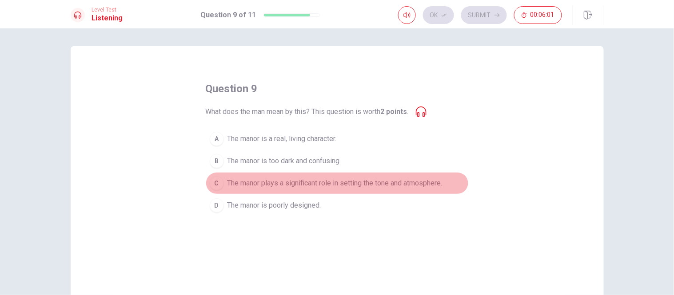
click at [322, 182] on span "The manor plays a significant role in setting the tone and atmosphere." at bounding box center [334, 183] width 215 height 11
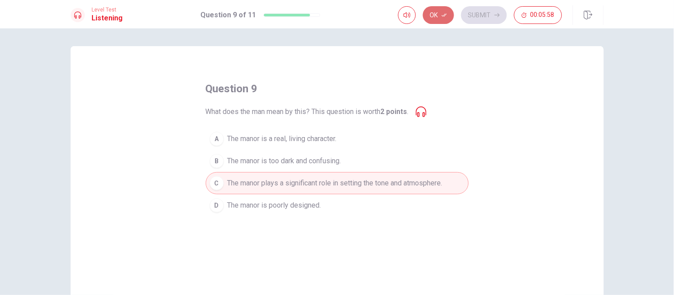
click at [429, 17] on button "Ok" at bounding box center [438, 15] width 31 height 18
click at [480, 20] on button "Submit" at bounding box center [484, 15] width 46 height 18
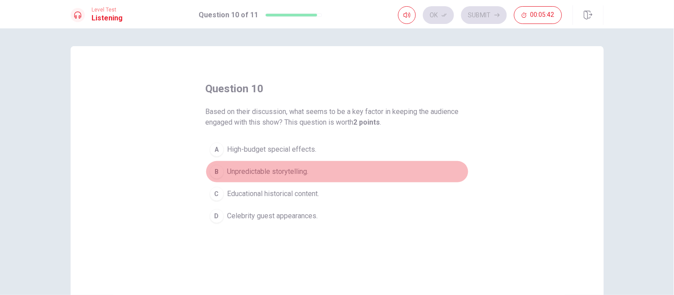
click at [261, 175] on span "Unpredictable storytelling." at bounding box center [267, 172] width 81 height 11
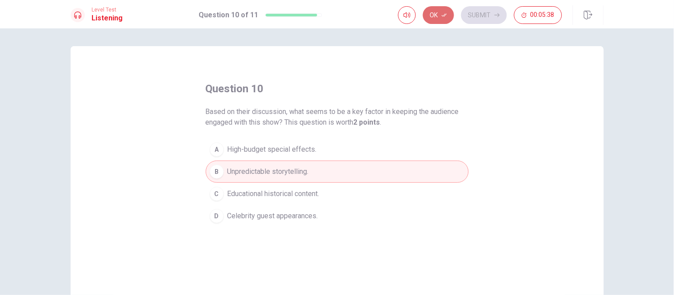
click at [444, 19] on button "Ok" at bounding box center [438, 15] width 31 height 18
click at [478, 17] on button "Submit" at bounding box center [484, 15] width 46 height 18
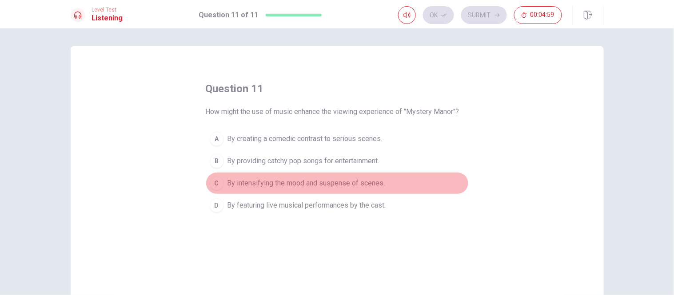
click at [353, 178] on span "By intensifying the mood and suspense of scenes." at bounding box center [306, 183] width 158 height 11
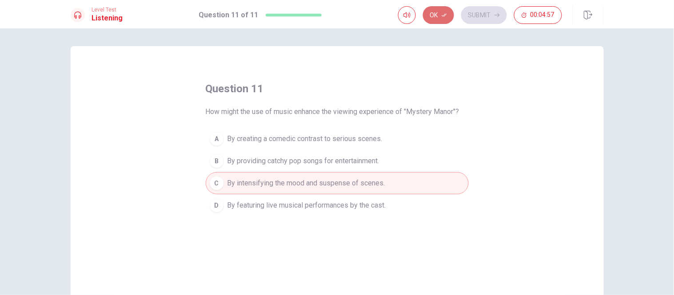
click at [447, 18] on button "Ok" at bounding box center [438, 15] width 31 height 18
click at [470, 21] on button "Submit" at bounding box center [484, 15] width 46 height 18
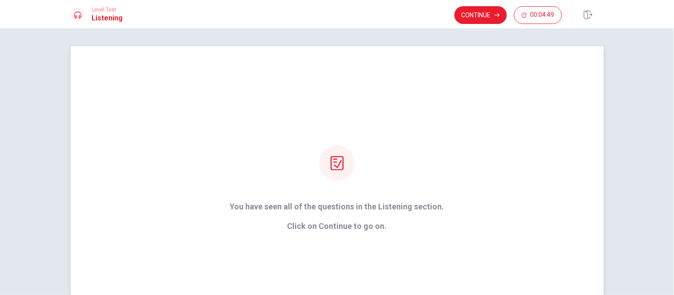
click at [358, 214] on strong "You have seen all of the questions in the Listening section. Click on Continue …" at bounding box center [337, 217] width 214 height 28
click at [339, 207] on p "You have seen all of the questions in the Listening section." at bounding box center [337, 207] width 214 height 9
click at [480, 14] on button "Continue" at bounding box center [480, 15] width 52 height 18
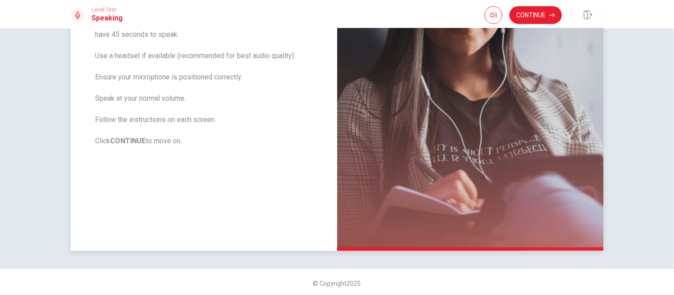
scroll to position [184, 0]
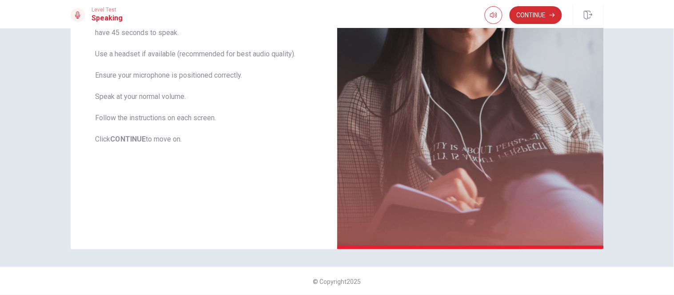
click at [549, 16] on icon "button" at bounding box center [551, 14] width 5 height 5
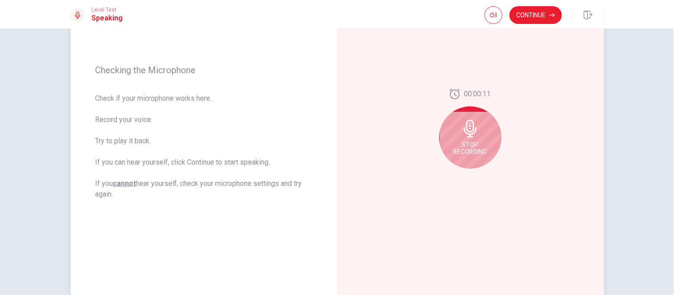
scroll to position [74, 0]
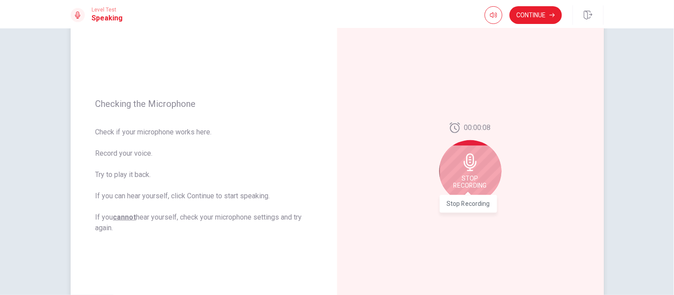
click at [464, 185] on span "Stop Recording" at bounding box center [469, 182] width 33 height 14
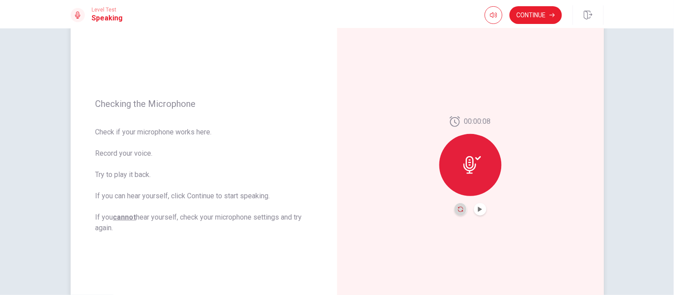
click at [459, 207] on icon "Record Again" at bounding box center [460, 209] width 5 height 5
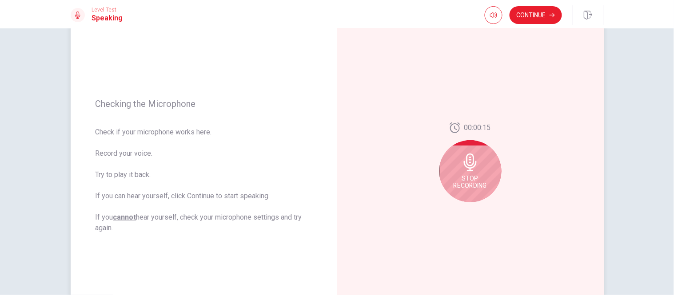
click at [483, 167] on div "Stop Recording" at bounding box center [470, 171] width 62 height 62
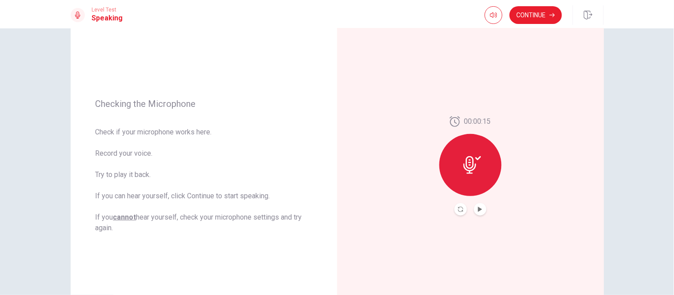
click at [465, 210] on div at bounding box center [470, 209] width 32 height 12
click at [482, 162] on div at bounding box center [470, 165] width 62 height 62
click at [477, 215] on button "Play Audio" at bounding box center [480, 209] width 12 height 12
click at [459, 210] on icon "Record Again" at bounding box center [460, 209] width 5 height 5
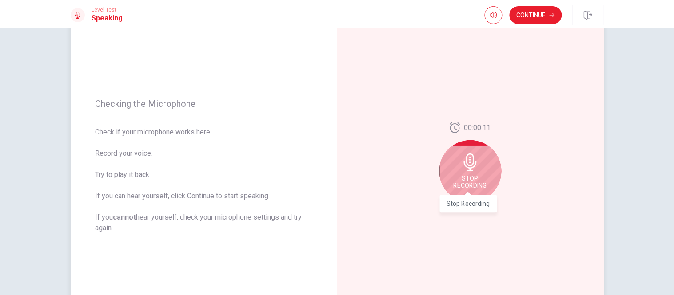
click at [468, 184] on span "Stop Recording" at bounding box center [469, 182] width 33 height 14
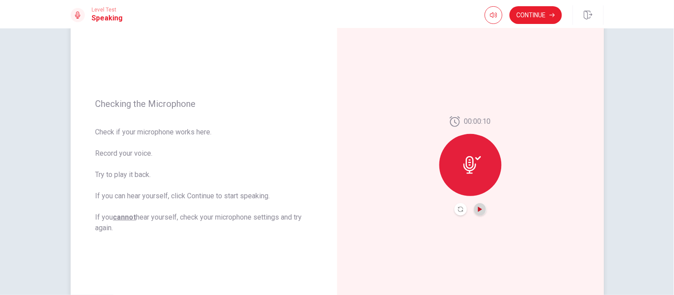
click at [478, 211] on icon "Play Audio" at bounding box center [480, 209] width 4 height 5
click at [477, 211] on icon "Pause Audio" at bounding box center [479, 209] width 4 height 5
click at [535, 21] on button "Continue" at bounding box center [535, 15] width 52 height 18
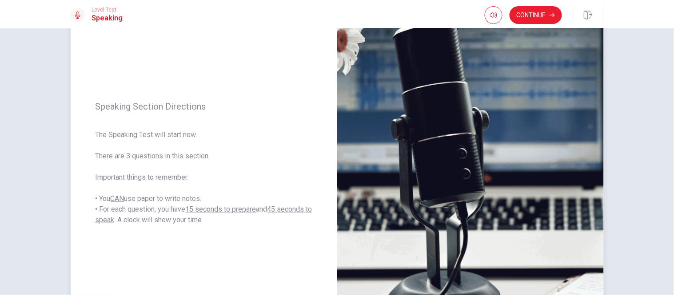
scroll to position [77, 0]
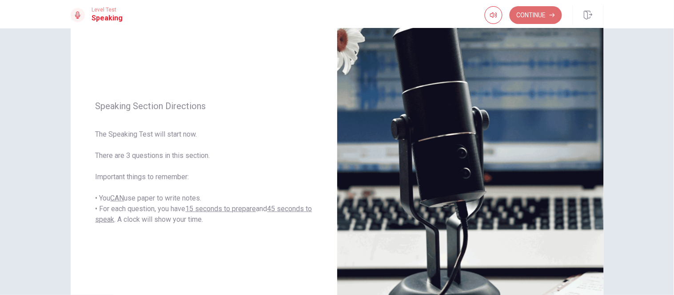
click at [523, 16] on button "Continue" at bounding box center [535, 15] width 52 height 18
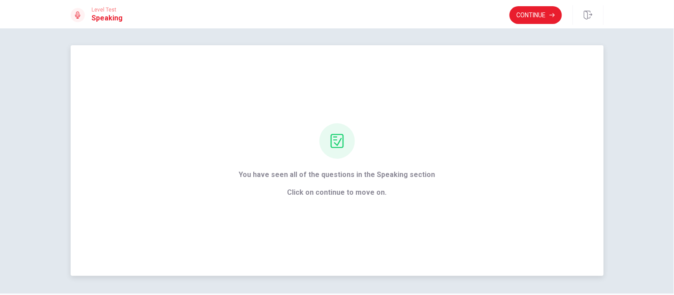
scroll to position [0, 0]
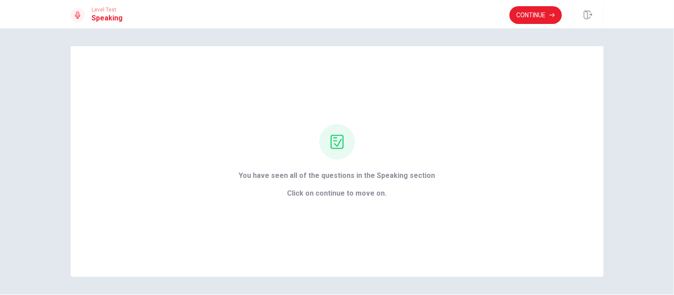
click at [519, 26] on div "Level Test Speaking Continue" at bounding box center [337, 14] width 674 height 28
click at [521, 19] on button "Continue" at bounding box center [535, 15] width 52 height 18
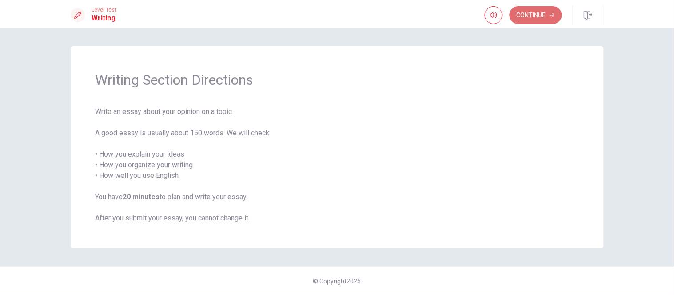
click at [525, 21] on button "Continue" at bounding box center [535, 15] width 52 height 18
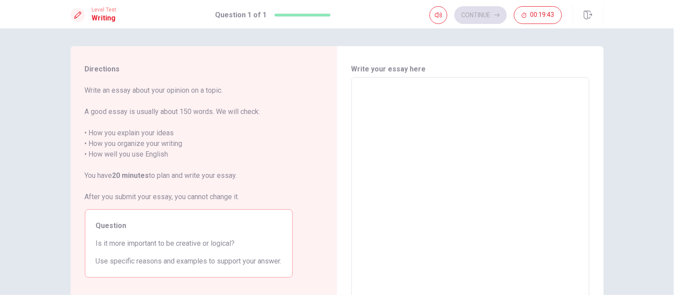
click at [433, 183] on textarea at bounding box center [471, 200] width 226 height 231
type textarea "B"
type textarea "x"
type textarea "Be"
type textarea "x"
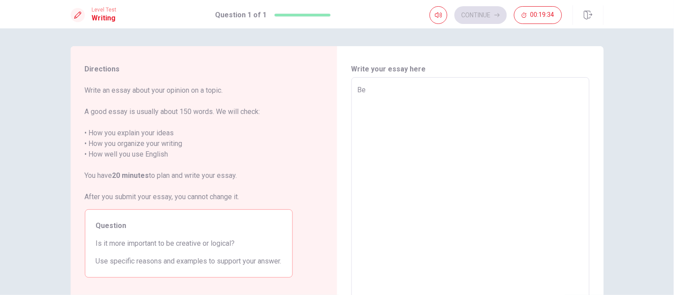
type textarea "Be"
type textarea "x"
type textarea "Be g"
type textarea "x"
type textarea "Be go"
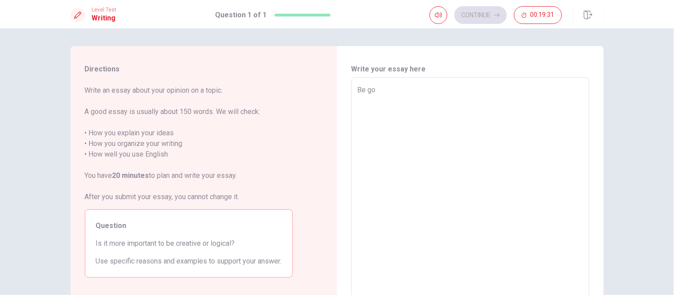
type textarea "x"
type textarea "Be goo"
type textarea "x"
type textarea "Be goo"
type textarea "x"
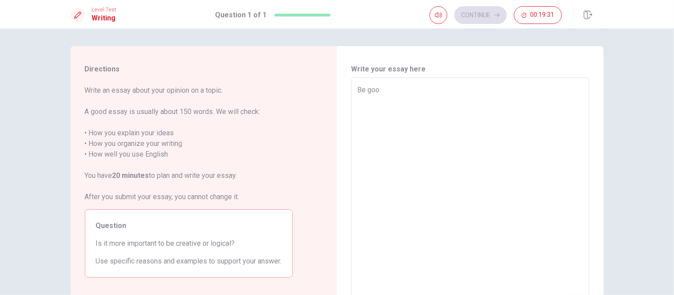
type textarea "Be goo a"
type textarea "x"
type textarea "Be goo at"
type textarea "x"
type textarea "Be goo a"
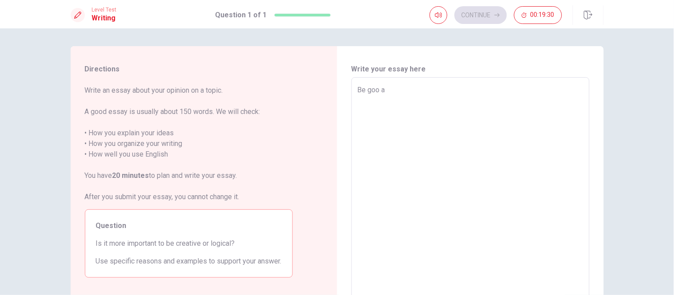
type textarea "x"
type textarea "Be goo"
type textarea "x"
type textarea "Be goo"
type textarea "x"
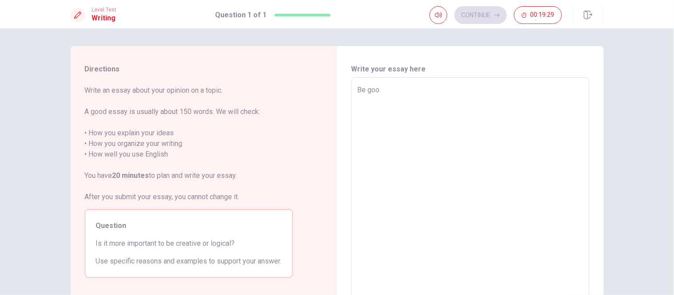
type textarea "Be good"
type textarea "x"
type textarea "Be good"
type textarea "x"
type textarea "Be good a"
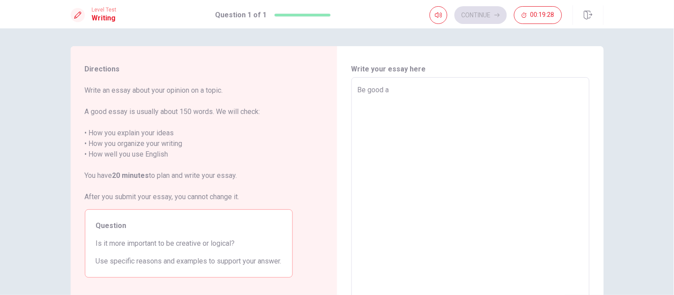
type textarea "x"
type textarea "Be good at"
type textarea "x"
type textarea "Be good ata"
type textarea "x"
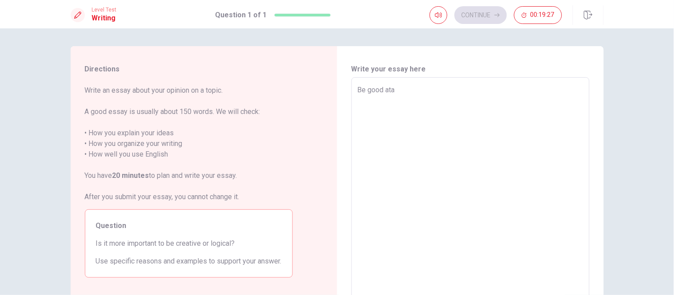
type textarea "Be good at"
type textarea "x"
type textarea "Be good at"
type textarea "x"
type textarea "Be good at c"
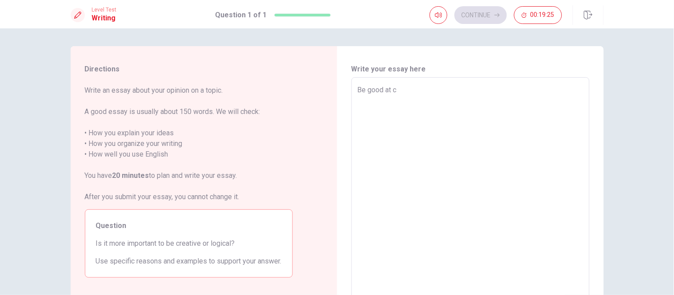
type textarea "x"
type textarea "Be good at cr"
type textarea "x"
type textarea "Be good at cre"
type textarea "x"
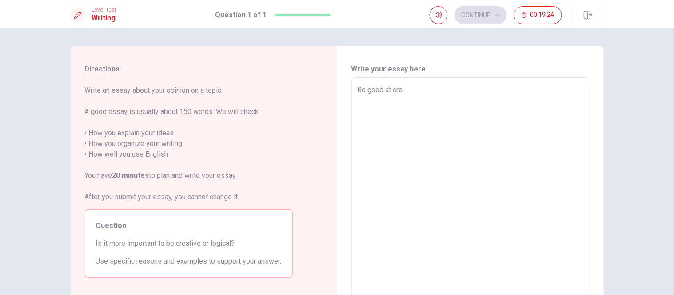
type textarea "Be good at crea"
type textarea "x"
type textarea "Be good at creat"
type textarea "x"
type textarea "Be good at creati"
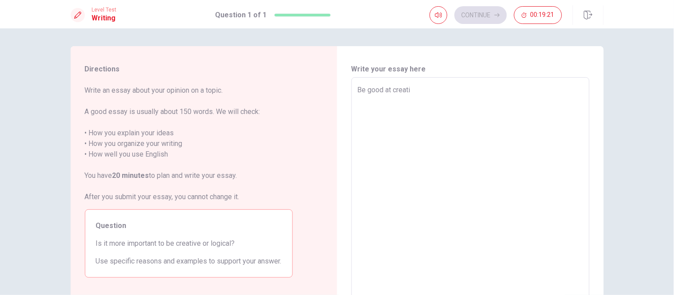
type textarea "x"
type textarea "Be good at creativ"
type textarea "x"
type textarea "Be good at creative"
type textarea "x"
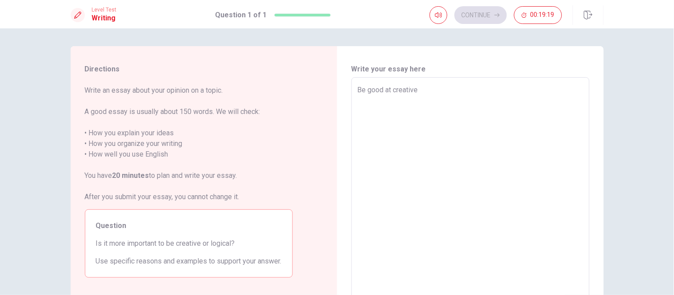
type textarea "Be good at creativ"
type textarea "x"
type textarea "Be good at creative"
type textarea "x"
type textarea "Be good at creative"
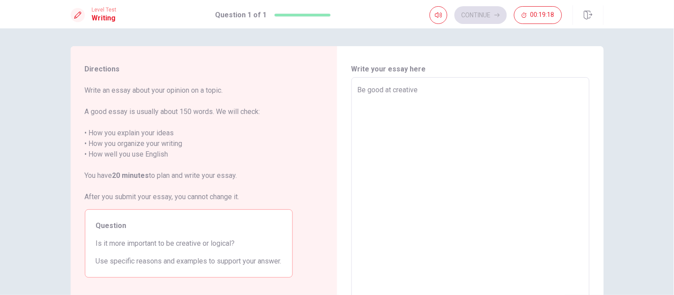
type textarea "x"
type textarea "Be good at creative w"
type textarea "x"
type textarea "Be good at creative wa"
type textarea "x"
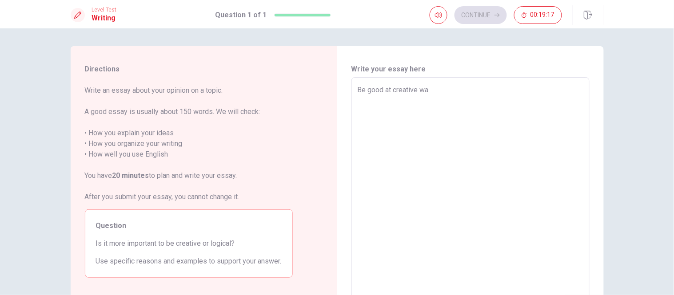
type textarea "Be good at creative way"
type textarea "x"
type textarea "Be good at creative way"
type textarea "x"
type textarea "Be good at creative way a"
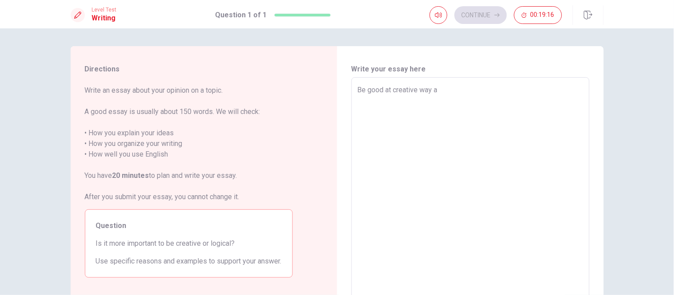
type textarea "x"
type textarea "Be good at creative way an"
type textarea "x"
type textarea "Be good at creative way and"
type textarea "x"
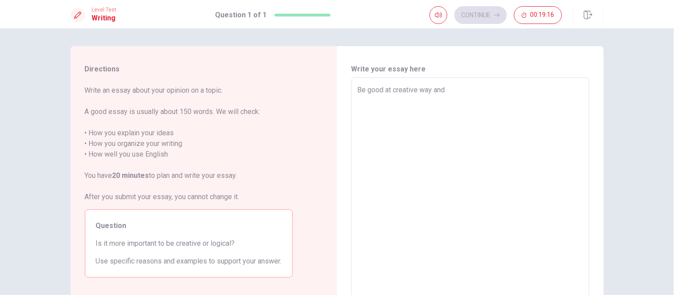
type textarea "Be good at creative way and"
type textarea "x"
type textarea "Be good at creative way and b"
type textarea "x"
type textarea "Be good at creative way and be"
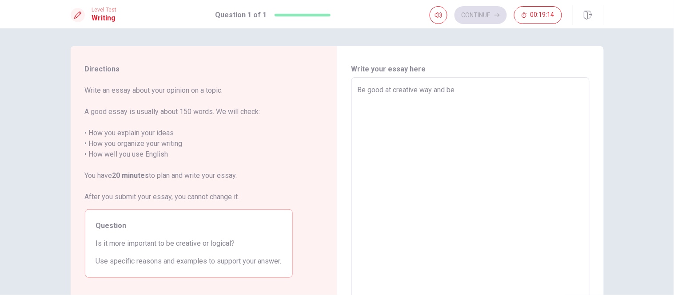
type textarea "x"
type textarea "Be good at creative way and be"
type textarea "x"
type textarea "Be good at creative way and be g"
type textarea "x"
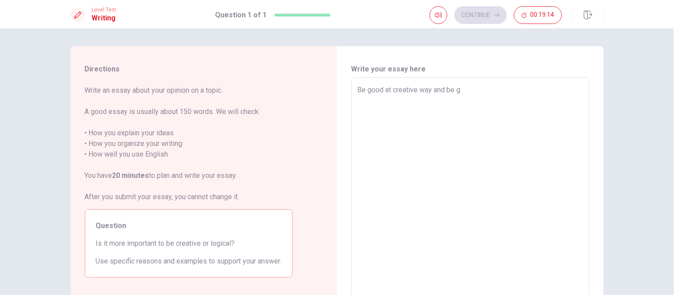
type textarea "Be good at creative way and be gp"
type textarea "x"
type textarea "Be good at creative way and be gpp"
type textarea "x"
type textarea "Be good at creative way and be gp"
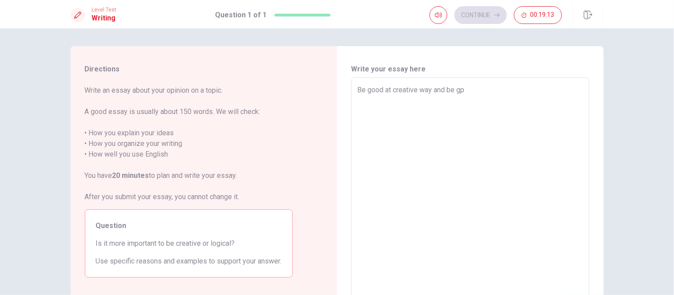
type textarea "x"
type textarea "Be good at creative way and be g"
type textarea "x"
type textarea "Be good at creative way and be go"
type textarea "x"
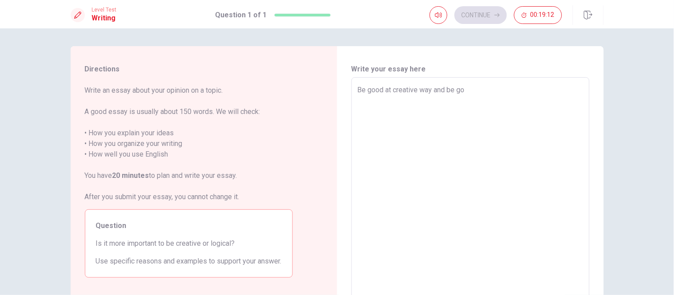
type textarea "Be good at creative way and be goo"
type textarea "x"
type textarea "Be good at creative way and be good"
type textarea "x"
type textarea "Be good at creative way and be good"
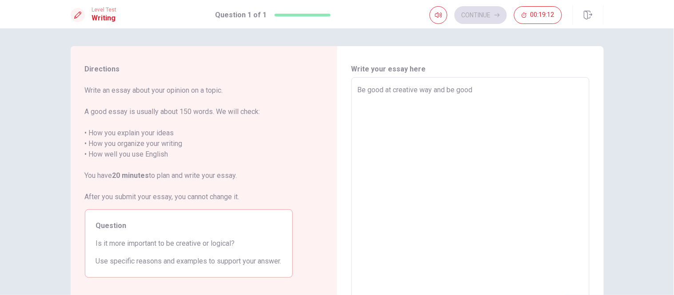
type textarea "x"
type textarea "Be good at creative way and be good a"
type textarea "x"
type textarea "Be good at creative way and be good at"
type textarea "x"
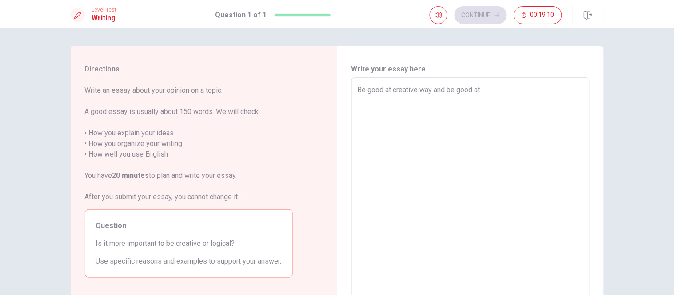
type textarea "Be good at creative way and be good at"
type textarea "x"
type textarea "Be good at creative way and be good at l"
type textarea "x"
type textarea "Be good at creative way and be good at lo"
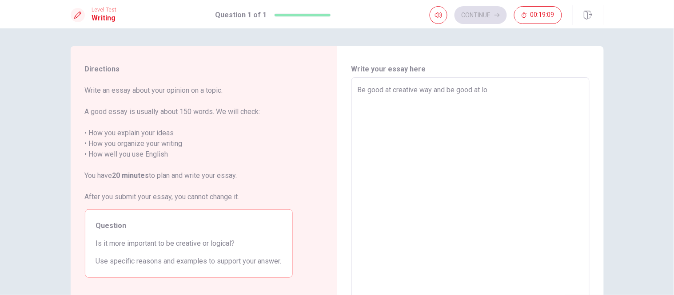
type textarea "x"
type textarea "Be good at creative way and be good at log"
type textarea "x"
type textarea "Be good at creative way and be good at logi"
type textarea "x"
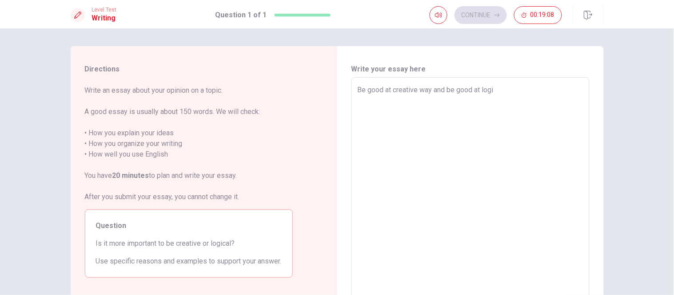
type textarea "Be good at creative way and be good at logic"
type textarea "x"
type textarea "Be good at creative way and be good at logica"
type textarea "x"
type textarea "Be good at creative way and be good at logical"
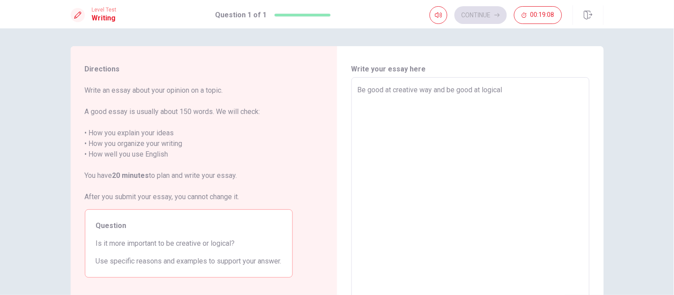
type textarea "x"
type textarea "Be good at creative way and be good at logical"
type textarea "x"
type textarea "Be good at creative way and be good at logical w"
type textarea "x"
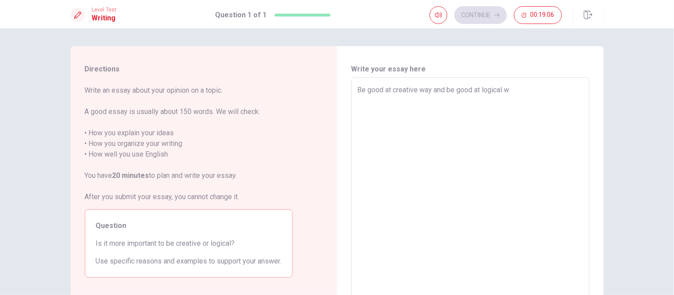
type textarea "Be good at creative way and be good at logical wa"
type textarea "x"
type textarea "Be good at creative way and be good at logical way"
type textarea "x"
type textarea "Be good at creative way and be good at logical way"
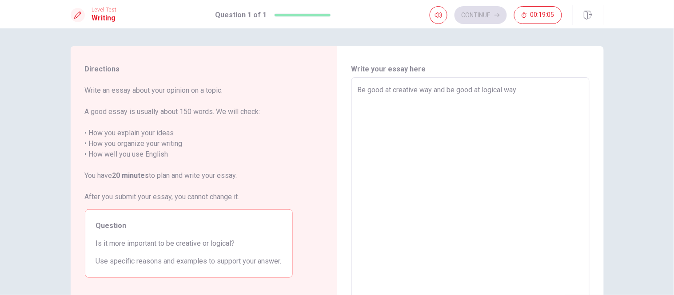
type textarea "x"
type textarea "Be good at creative way and be good at logical way i"
type textarea "x"
type textarea "Be good at creative way and be good at logical way in"
type textarea "x"
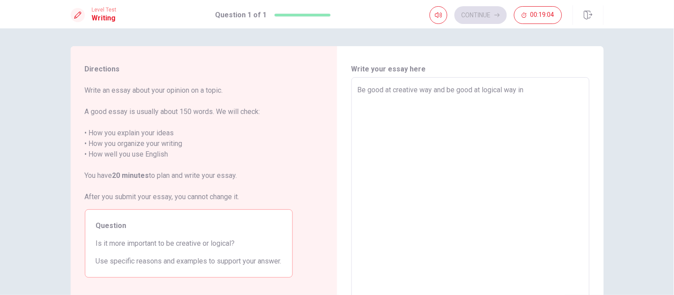
type textarea "Be good at creative way and be good at logical way in"
type textarea "x"
type textarea "Be good at creative way and be good at logical way in"
type textarea "x"
type textarea "Be good at creative way and be good at logical way i"
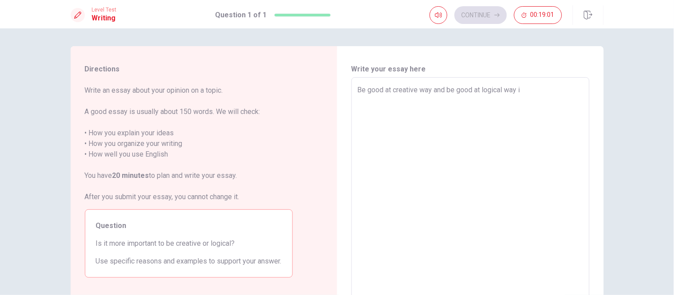
click at [358, 89] on textarea "Be good at creative way and be good at logical way i" at bounding box center [471, 200] width 226 height 231
type textarea "x"
type textarea "IBe good at creative way and be good at logical way i"
type textarea "x"
type textarea "I Be good at creative way and be good at logical way i"
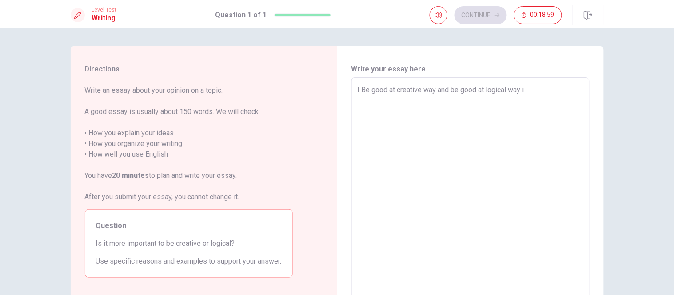
type textarea "x"
type textarea "I yBe good at creative way and be good at logical way i"
type textarea "x"
type textarea "I Be good at creative way and be good at logical way i"
type textarea "x"
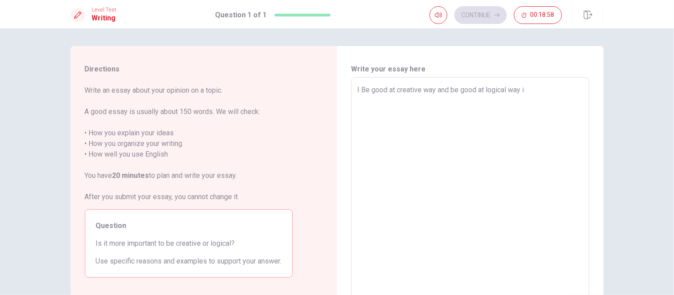
type textarea "I tBe good at creative way and be good at logical way i"
type textarea "x"
type textarea "I thBe good at creative way and be good at logical way i"
type textarea "x"
type textarea "I thiBe good at creative way and be good at logical way i"
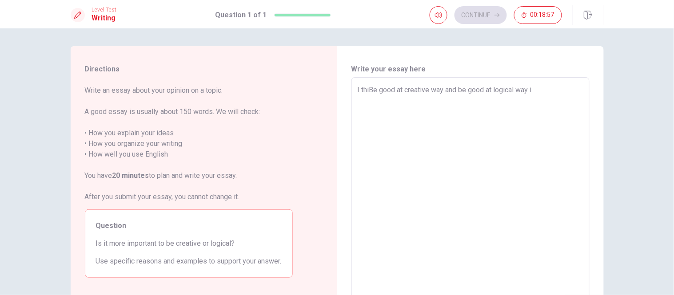
type textarea "x"
type textarea "I thinBe good at creative way and be good at logical way i"
type textarea "x"
type textarea "I thinkBe good at creative way and be good at logical way i"
type textarea "x"
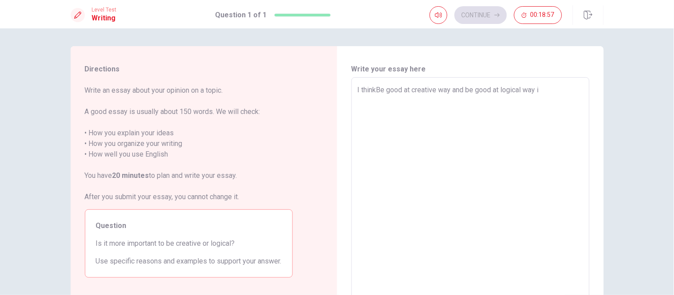
type textarea "I think Be good at creative way and be good at logical way i"
type textarea "x"
click at [382, 91] on textarea "I think Be good at creative way and be good at logical way i" at bounding box center [471, 200] width 226 height 231
type textarea "I think B good at creative way and be good at logical way i"
type textarea "x"
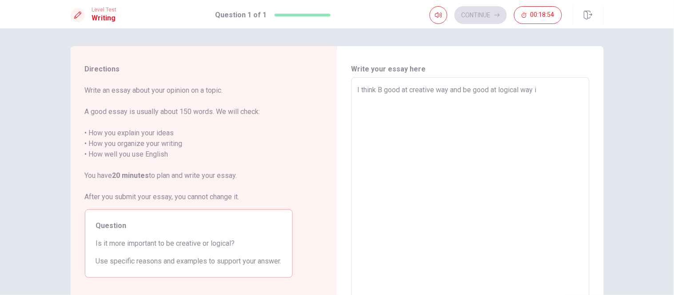
type textarea "I think good at creative way and be good at logical way i"
type textarea "x"
type textarea "I think good at creative way and be good at logical way i"
type textarea "x"
type textarea "I think b good at creative way and be good at logical way i"
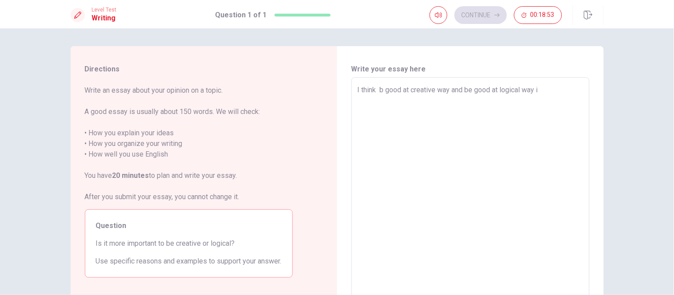
type textarea "x"
type textarea "I think be good at creative way and be good at logical way i"
type textarea "x"
type textarea "I think be good at creative way and be good at logical way i"
type textarea "x"
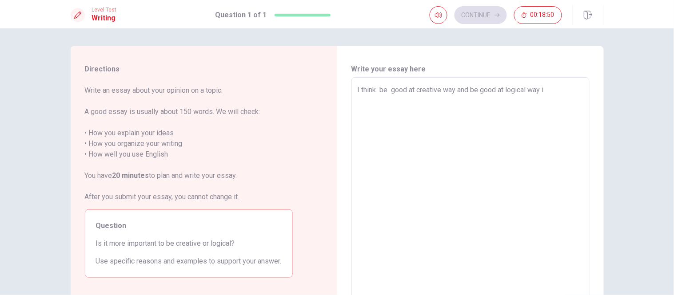
click at [546, 92] on textarea "I think be good at creative way and be good at logical way i" at bounding box center [471, 200] width 226 height 231
type textarea "I think be good at creative way and be good at logical way"
type textarea "x"
type textarea "I think be good at creative way and be good at logical way i"
type textarea "x"
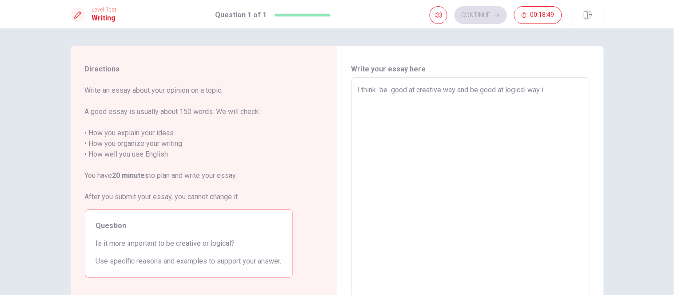
type textarea "I think be good at creative way and be good at logical way is"
type textarea "x"
type textarea "I think be good at creative way and be good at logical way is"
type textarea "x"
type textarea "I think be good at creative way and be good at logical way is d"
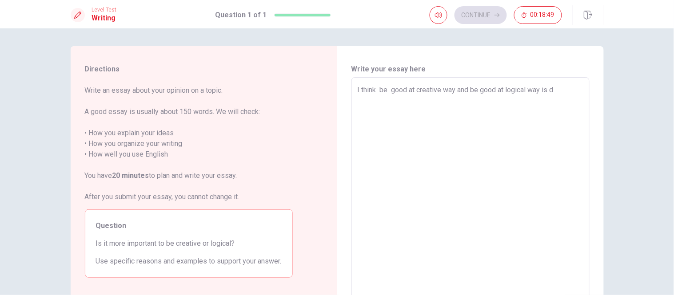
type textarea "x"
type textarea "I think be good at creative way and be good at logical way is de"
type textarea "x"
type textarea "I think be good at creative way and be good at logical way is dep"
type textarea "x"
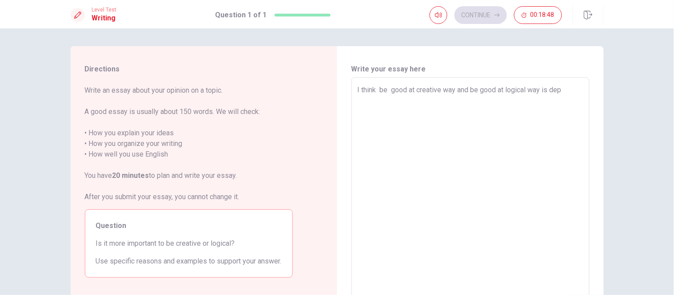
type textarea "I think be good at creative way and be good at logical way is depo"
type textarea "x"
type textarea "I think be good at creative way and be good at logical way is dep"
type textarea "x"
type textarea "I think be good at creative way and be good at logical way is depe"
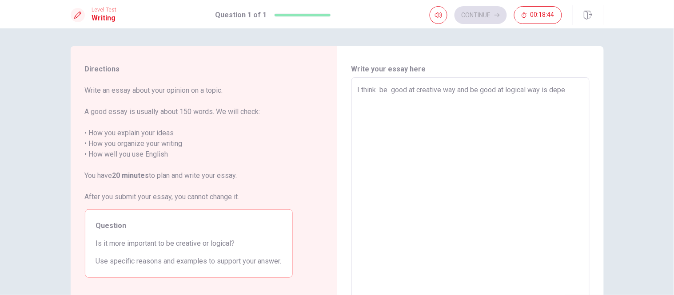
type textarea "x"
type textarea "I think be good at creative way and be good at logical way is [MEDICAL_DATA]"
type textarea "x"
type textarea "I think be good at creative way and be good at logical way is depend"
type textarea "x"
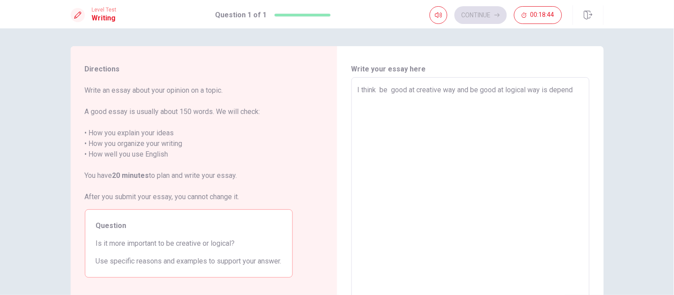
type textarea "I think be good at creative way and be good at logical way is depend"
type textarea "x"
type textarea "I think be good at creative way and be good at logical way is depend o"
type textarea "x"
click at [470, 92] on textarea "I think be good at creative way and be good at logical way is depend on" at bounding box center [471, 200] width 226 height 231
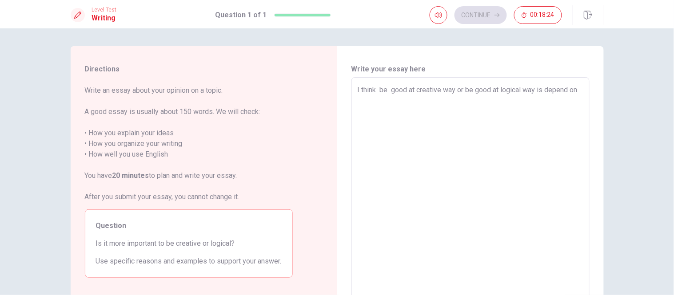
click at [579, 91] on textarea "I think be good at creative way or be good at logical way is depend on" at bounding box center [471, 200] width 226 height 231
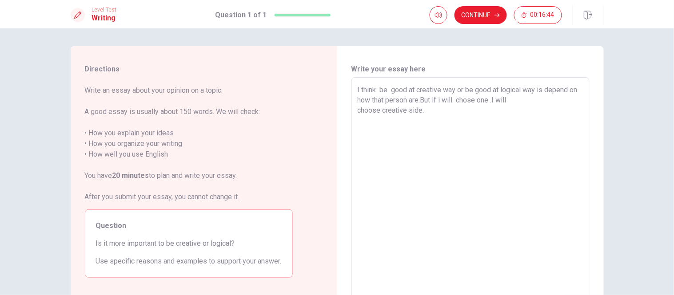
click at [354, 113] on div "I think be good at creative way or be good at logical way is depend on how that…" at bounding box center [470, 200] width 238 height 246
click at [354, 112] on div "I think be good at creative way or be good at logical way is depend on how that…" at bounding box center [470, 200] width 238 height 246
click at [358, 109] on textarea "I think be good at creative way or be good at logical way is depend on how that…" at bounding box center [471, 200] width 226 height 231
click at [570, 100] on textarea "I think be good at creative way or be good at logical way is depend on how that…" at bounding box center [471, 200] width 226 height 231
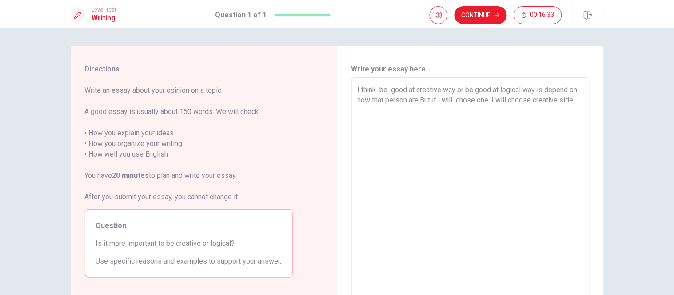
click at [574, 100] on textarea "I think be good at creative way or be good at logical way is depend on how that…" at bounding box center [471, 200] width 226 height 231
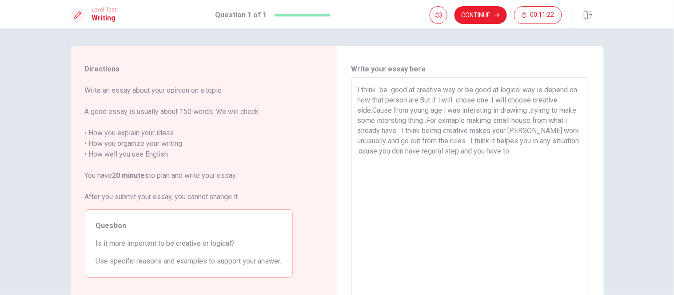
click at [437, 160] on textarea "I think be good at creative way or be good at logical way is depend on how that…" at bounding box center [471, 200] width 226 height 231
click at [545, 154] on textarea "I think be good at creative way or be good at logical way is depend on how that…" at bounding box center [471, 200] width 226 height 231
click at [416, 132] on textarea "I think be good at creative way or be good at logical way is depend on how that…" at bounding box center [471, 200] width 226 height 231
click at [484, 131] on textarea "I think be good at creative way or be good at logical way is depend on how that…" at bounding box center [471, 200] width 226 height 231
click at [487, 152] on textarea "I think be good at creative way or be good at logical way is depend on how that…" at bounding box center [471, 200] width 226 height 231
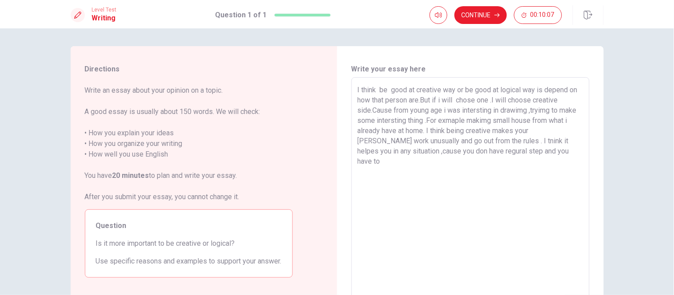
click at [563, 152] on textarea "I think be good at creative way or be good at logical way is depend on how that…" at bounding box center [471, 200] width 226 height 231
click at [407, 163] on textarea "I think be good at creative way or be good at logical way is depend on how that…" at bounding box center [471, 200] width 226 height 231
click at [412, 161] on textarea "I think be good at creative way or be good at logical way is depend on how that…" at bounding box center [471, 200] width 226 height 231
click at [486, 154] on textarea "I think be good at creative way or be good at logical way is depend on how that…" at bounding box center [471, 200] width 226 height 231
click at [525, 160] on textarea "I think be good at creative way or be good at logical way is depend on how that…" at bounding box center [471, 200] width 226 height 231
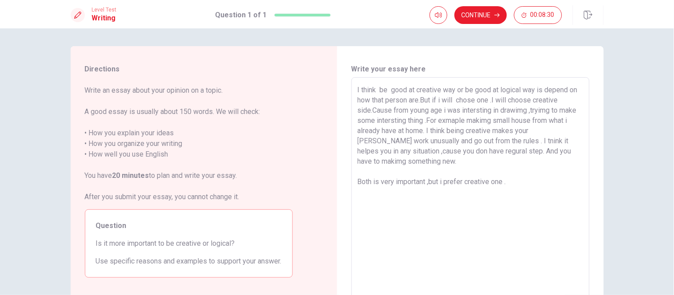
click at [518, 152] on textarea "I think be good at creative way or be good at logical way is depend on how that…" at bounding box center [471, 200] width 226 height 231
click at [551, 152] on textarea "I think be good at creative way or be good at logical way is depend on how that…" at bounding box center [471, 200] width 226 height 231
click at [549, 150] on textarea "I think be good at creative way or be good at logical way is depend on how that…" at bounding box center [471, 200] width 226 height 231
click at [569, 150] on textarea "I think be good at creative way or be good at logical way is depend on how that…" at bounding box center [471, 200] width 226 height 231
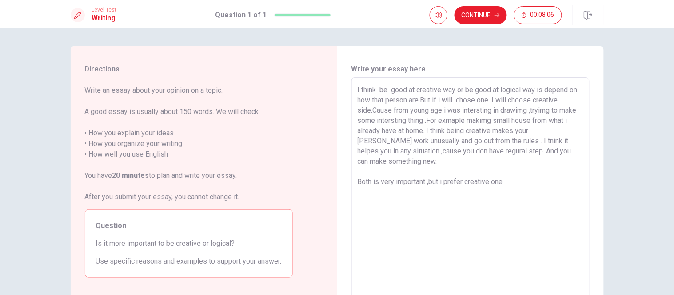
click at [407, 165] on textarea "I think be good at creative way or be good at logical way is depend on how that…" at bounding box center [471, 200] width 226 height 231
click at [402, 164] on textarea "I think be good at creative way or be good at logical way is depend on how that…" at bounding box center [471, 200] width 226 height 231
click at [441, 158] on textarea "I think be good at creative way or be good at logical way is depend on how that…" at bounding box center [471, 200] width 226 height 231
click at [406, 161] on textarea "I think be good at creative way or be good at logical way is depend on how that…" at bounding box center [471, 200] width 226 height 231
click at [420, 161] on textarea "I think be good at creative way or be good at logical way is depend on how that…" at bounding box center [471, 200] width 226 height 231
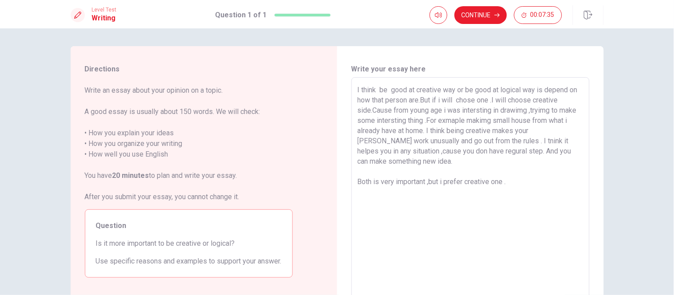
click at [426, 162] on textarea "I think be good at creative way or be good at logical way is depend on how that…" at bounding box center [471, 200] width 226 height 231
click at [388, 163] on textarea "I think be good at creative way or be good at logical way is depend on how that…" at bounding box center [471, 200] width 226 height 231
click at [388, 162] on textarea "I think be good at creative way or be good at logical way is depend on how that…" at bounding box center [471, 200] width 226 height 231
click at [389, 161] on textarea "I think be good at creative way or be good at logical way is depend on how that…" at bounding box center [471, 200] width 226 height 231
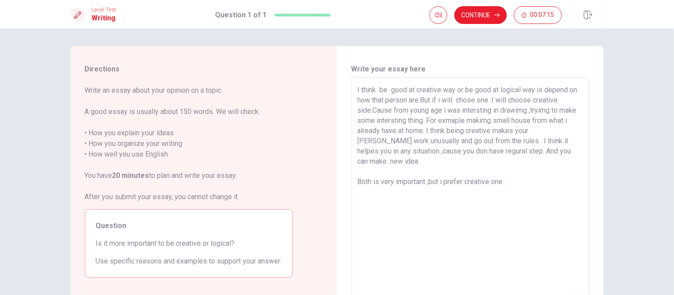
click at [382, 160] on textarea "I think be good at creative way or be good at logical way is depend on how that…" at bounding box center [471, 200] width 226 height 231
click at [372, 160] on textarea "I think be good at creative way or be good at logical way is depend on how that…" at bounding box center [471, 200] width 226 height 231
drag, startPoint x: 372, startPoint y: 160, endPoint x: 390, endPoint y: 161, distance: 17.3
click at [390, 161] on textarea "I think be good at creative way or be good at logical way is depend on how that…" at bounding box center [471, 200] width 226 height 231
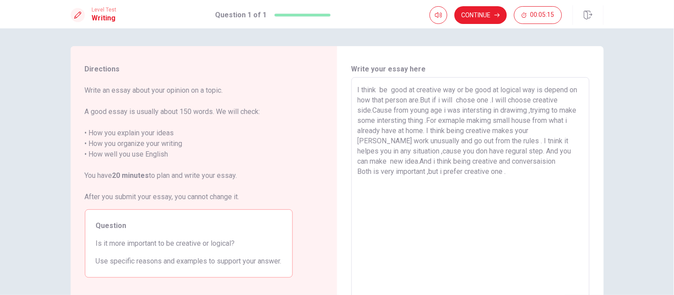
click at [512, 163] on textarea "I think be good at creative way or be good at logical way is depend on how that…" at bounding box center [471, 200] width 226 height 231
click at [509, 162] on textarea "I think be good at creative way or be good at logical way is depend on how that…" at bounding box center [471, 200] width 226 height 231
click at [528, 162] on textarea "I think be good at creative way or be good at logical way is depend on how that…" at bounding box center [471, 200] width 226 height 231
click at [358, 173] on textarea "I think be good at creative way or be good at logical way is depend on how that…" at bounding box center [471, 200] width 226 height 231
click at [394, 183] on textarea "I think be good at creative way or be good at logical way is depend on how that…" at bounding box center [471, 200] width 226 height 231
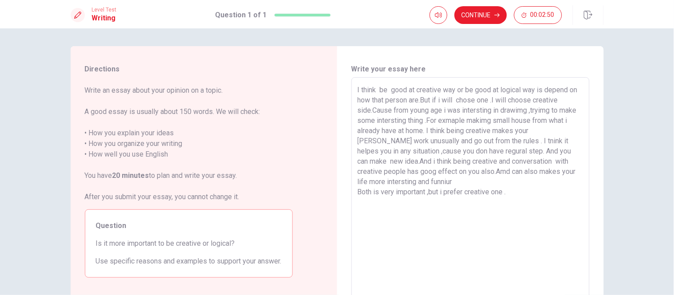
click at [358, 192] on textarea "I think be good at creative way or be good at logical way is depend on how that…" at bounding box center [471, 200] width 226 height 231
click at [463, 183] on textarea "I think be good at creative way or be good at logical way is depend on how that…" at bounding box center [471, 200] width 226 height 231
click at [526, 183] on textarea "I think be good at creative way or be good at logical way is depend on how that…" at bounding box center [471, 200] width 226 height 231
click at [456, 194] on textarea "I think be good at creative way or be good at logical way is depend on how that…" at bounding box center [471, 200] width 226 height 231
click at [391, 193] on textarea "I think be good at creative way or be good at logical way is depend on how that…" at bounding box center [471, 200] width 226 height 231
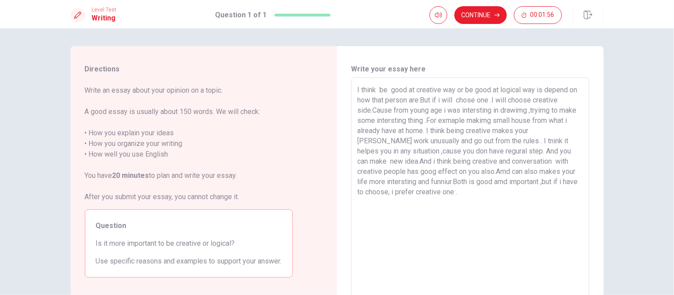
click at [419, 180] on textarea "I think be good at creative way or be good at logical way is depend on how that…" at bounding box center [471, 200] width 226 height 231
click at [422, 181] on textarea "I think be good at creative way or be good at logical way is depend on how that…" at bounding box center [471, 200] width 226 height 231
click at [474, 211] on textarea "I think be good at creative way or be good at logical way is depend on how that…" at bounding box center [471, 200] width 226 height 231
click at [572, 129] on textarea "I think be good at creative way or be good at logical way is depend on how that…" at bounding box center [471, 200] width 226 height 231
click at [371, 140] on textarea "I think be good at creative way or be good at logical way is depend on how that…" at bounding box center [471, 200] width 226 height 231
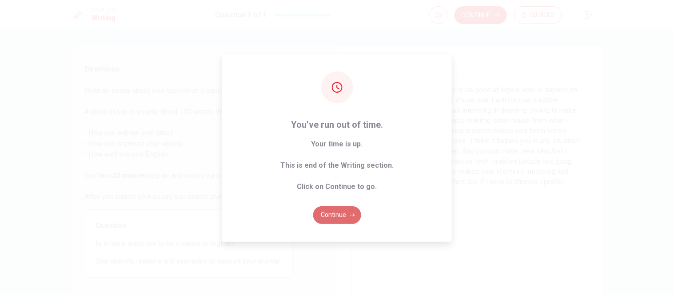
click at [334, 210] on button "Continue" at bounding box center [337, 216] width 48 height 18
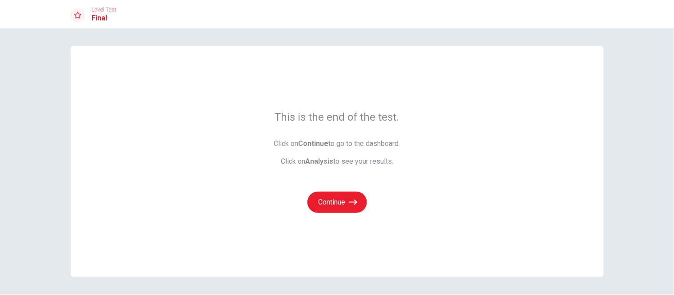
scroll to position [28, 0]
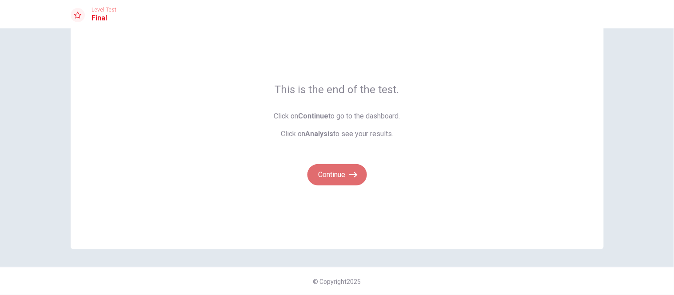
click at [330, 182] on button "Continue" at bounding box center [337, 174] width 60 height 21
